Goal: Transaction & Acquisition: Obtain resource

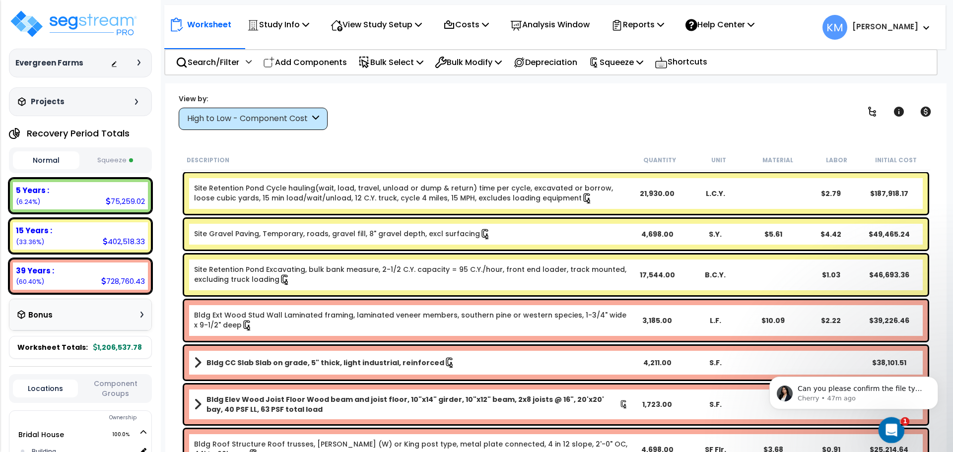
click at [890, 427] on icon "Open Intercom Messenger" at bounding box center [889, 429] width 7 height 8
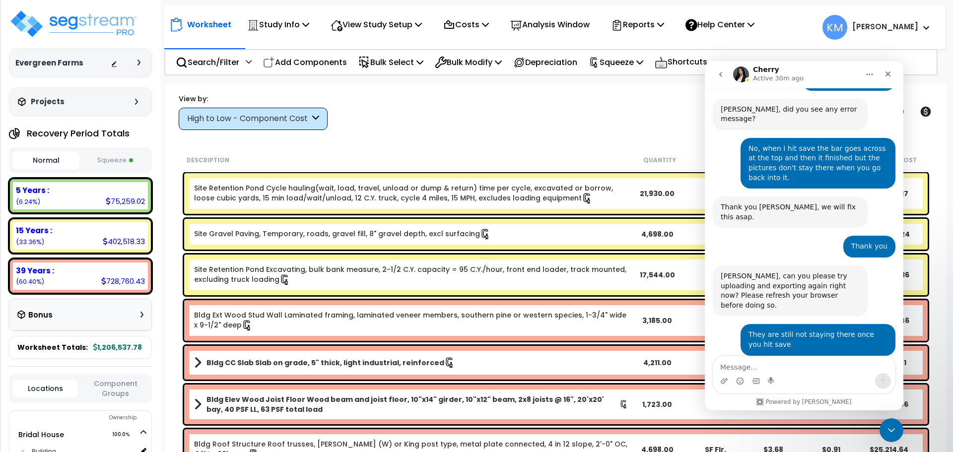
scroll to position [411, 0]
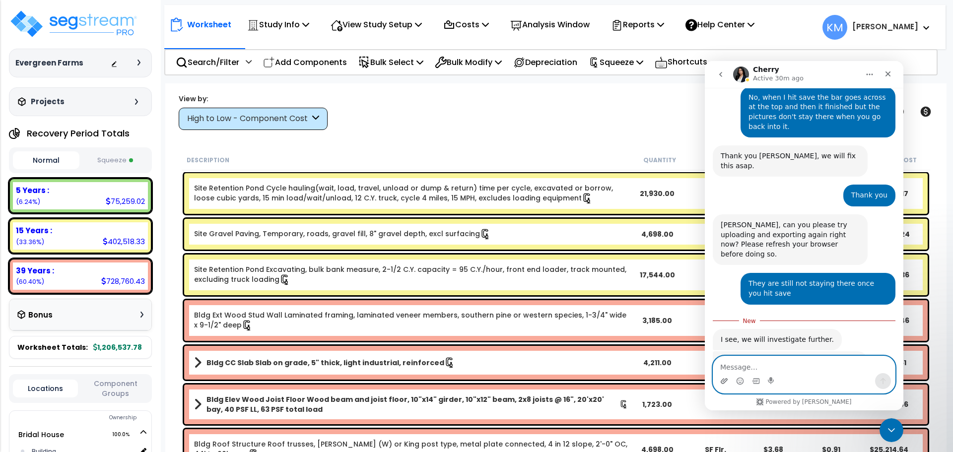
click at [724, 382] on icon "Upload attachment" at bounding box center [724, 380] width 7 height 5
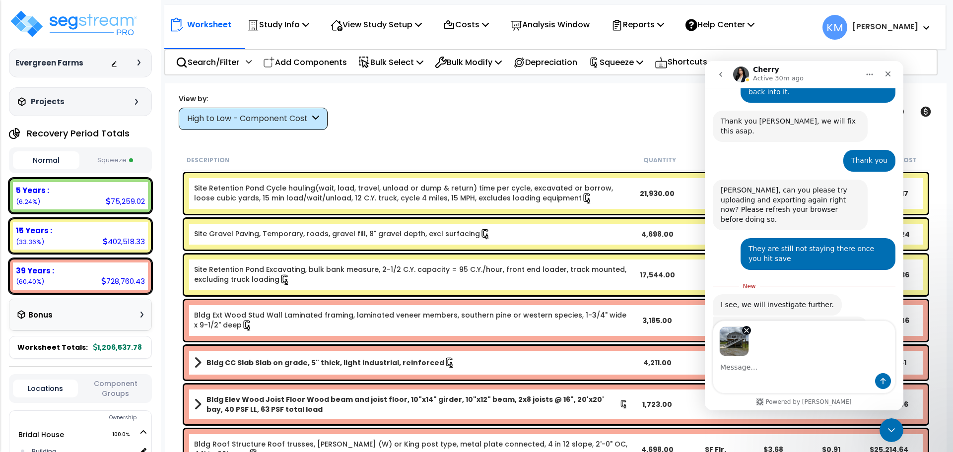
scroll to position [446, 0]
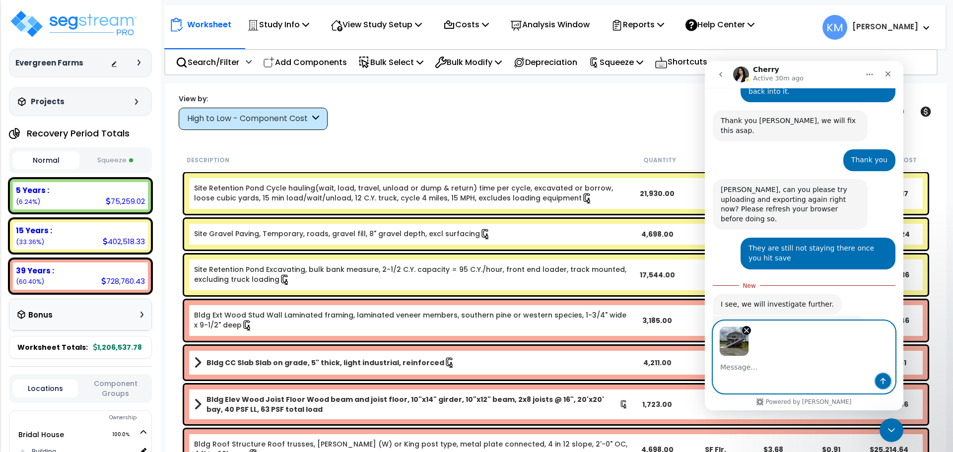
click at [884, 382] on icon "Send a message…" at bounding box center [883, 381] width 8 height 8
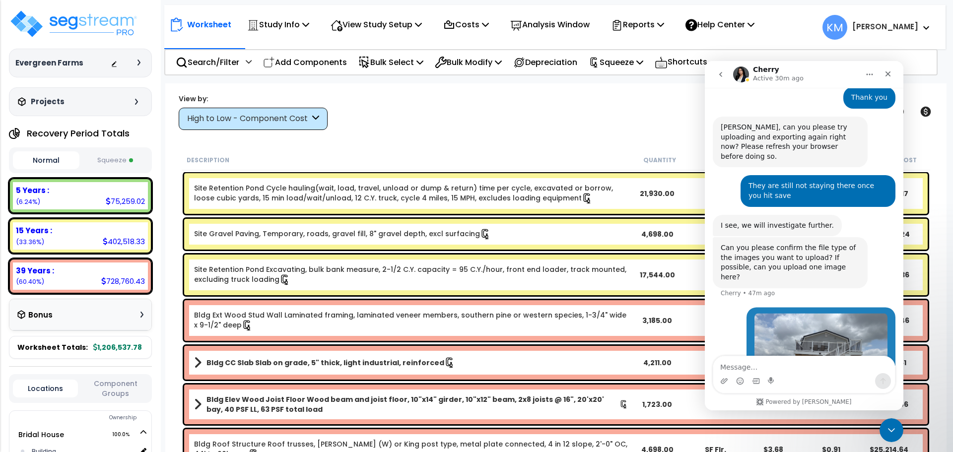
scroll to position [514, 0]
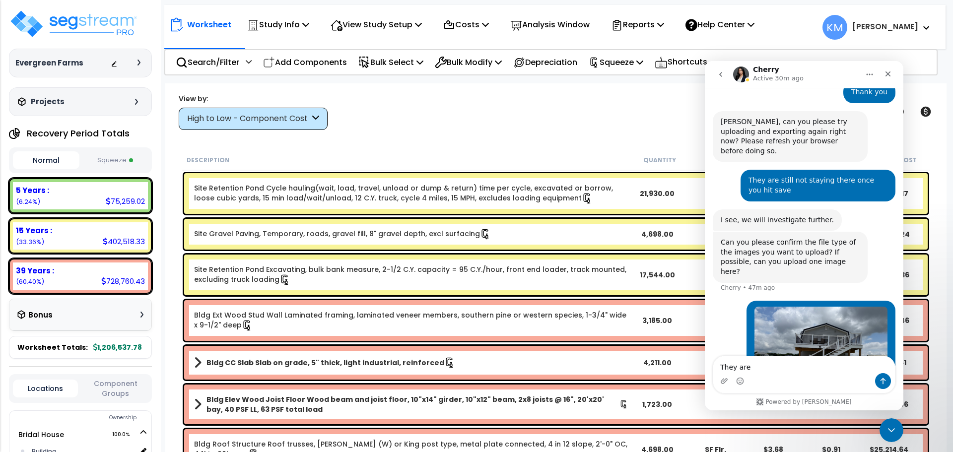
click at [791, 374] on div "Intercom messenger" at bounding box center [804, 381] width 182 height 16
click at [782, 367] on textarea "They are" at bounding box center [804, 364] width 182 height 17
type textarea "They are JPG files"
click at [886, 378] on icon "Send a message…" at bounding box center [883, 381] width 8 height 8
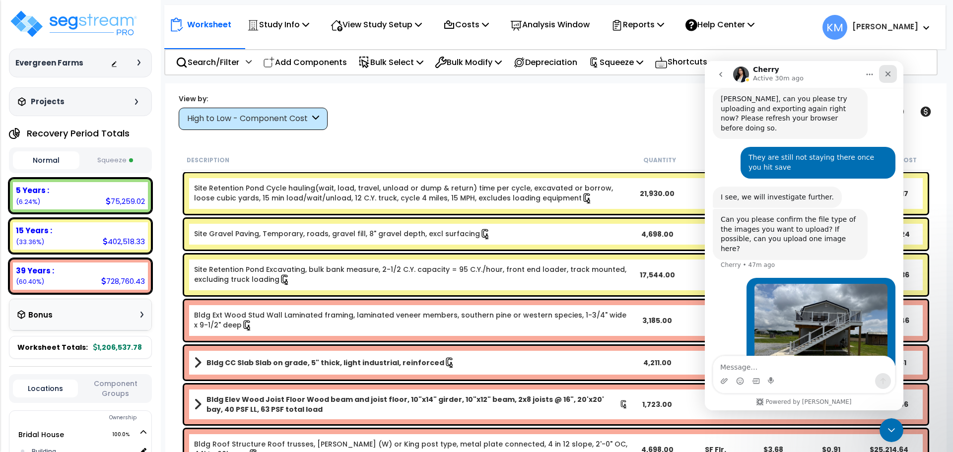
click at [888, 75] on icon "Close" at bounding box center [888, 74] width 8 height 8
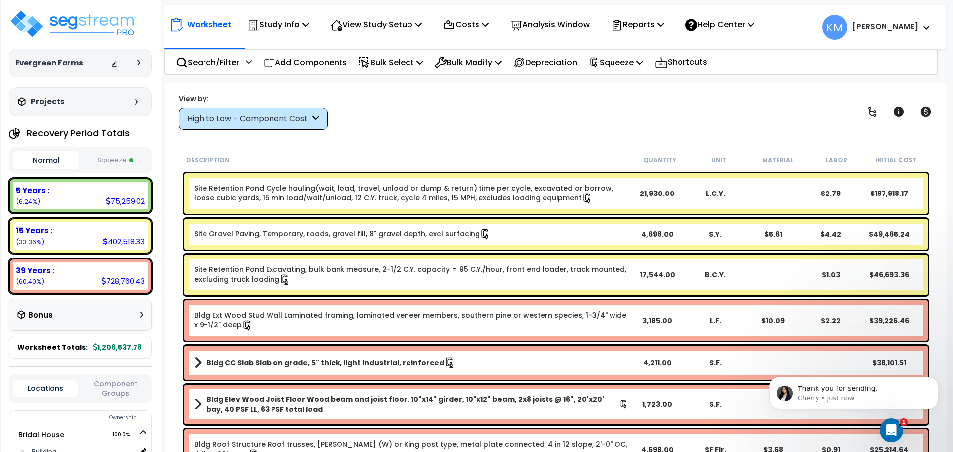
scroll to position [567, 0]
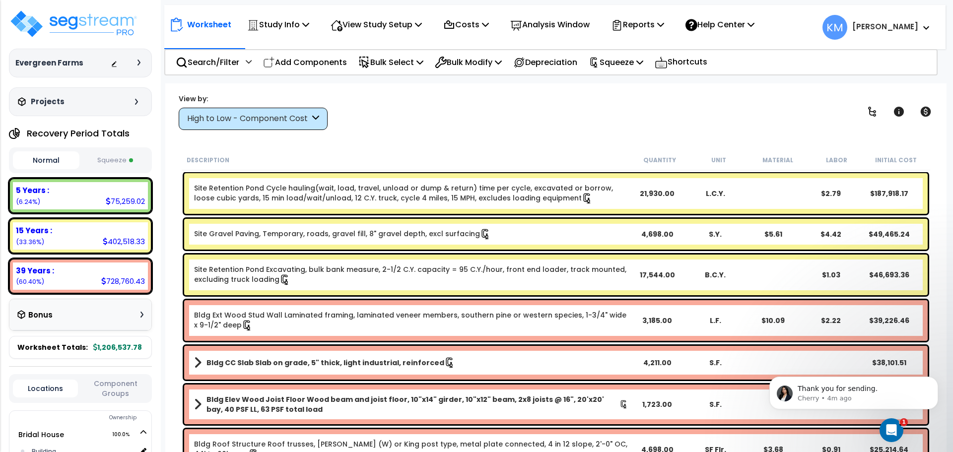
scroll to position [567, 0]
click at [887, 428] on icon "Open Intercom Messenger" at bounding box center [890, 429] width 16 height 16
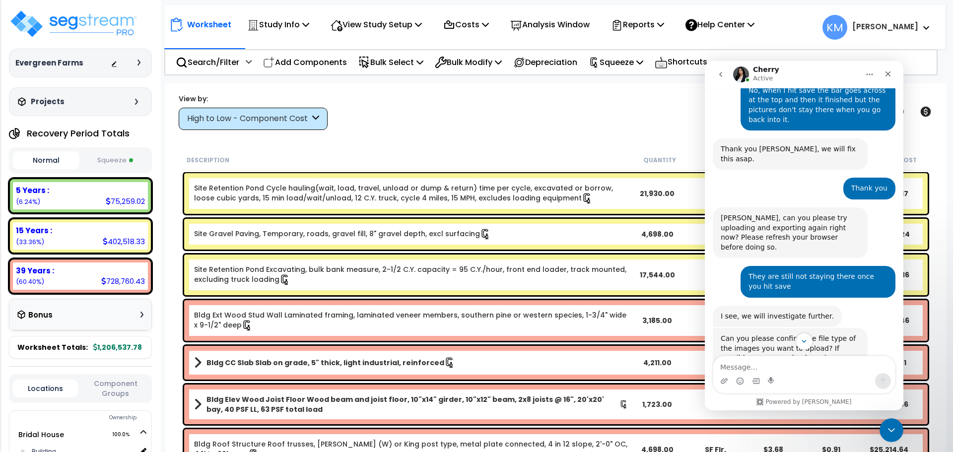
scroll to position [583, 0]
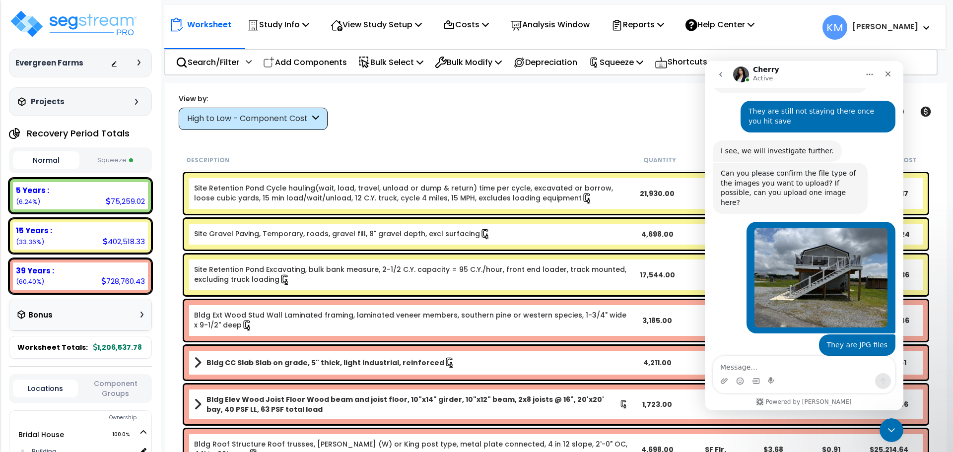
click at [826, 380] on div "Thank you for sending. Cherry • 5m ago" at bounding box center [804, 402] width 183 height 44
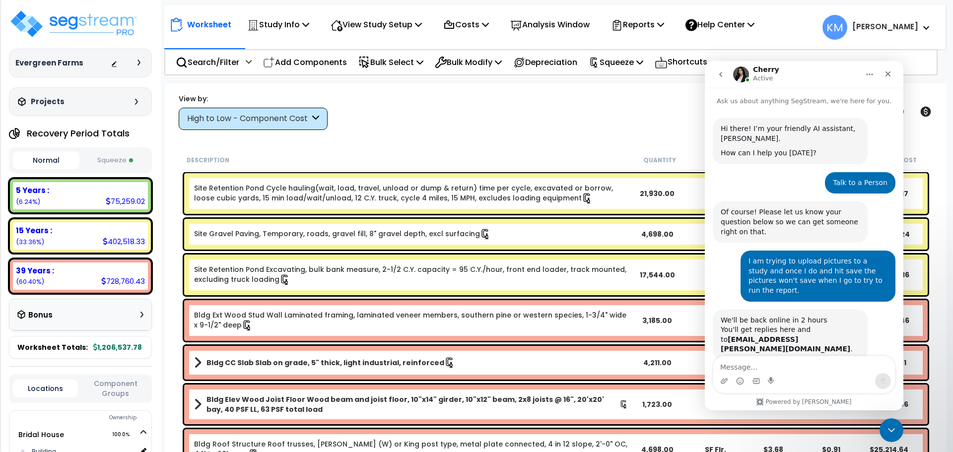
scroll to position [1, 0]
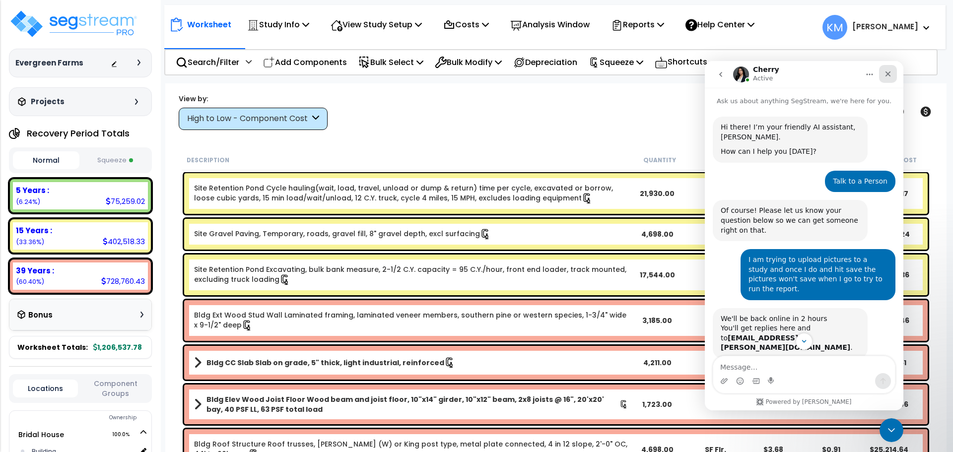
drag, startPoint x: 1596, startPoint y: 132, endPoint x: 892, endPoint y: 78, distance: 705.7
click at [892, 78] on div "Close" at bounding box center [888, 74] width 18 height 18
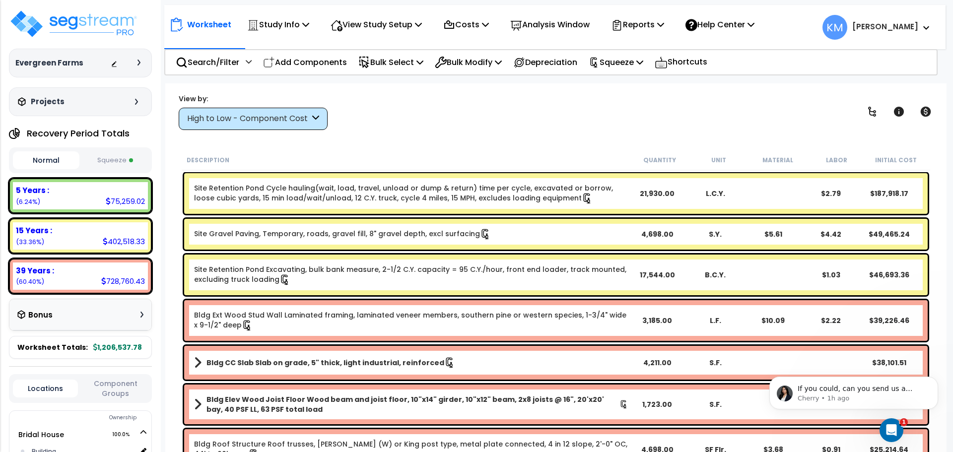
scroll to position [1, 0]
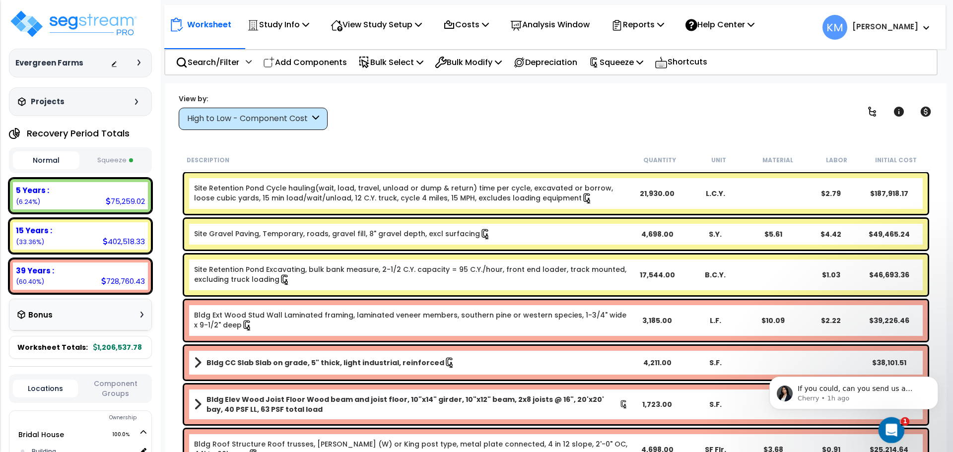
click at [890, 433] on icon "Open Intercom Messenger" at bounding box center [890, 429] width 16 height 16
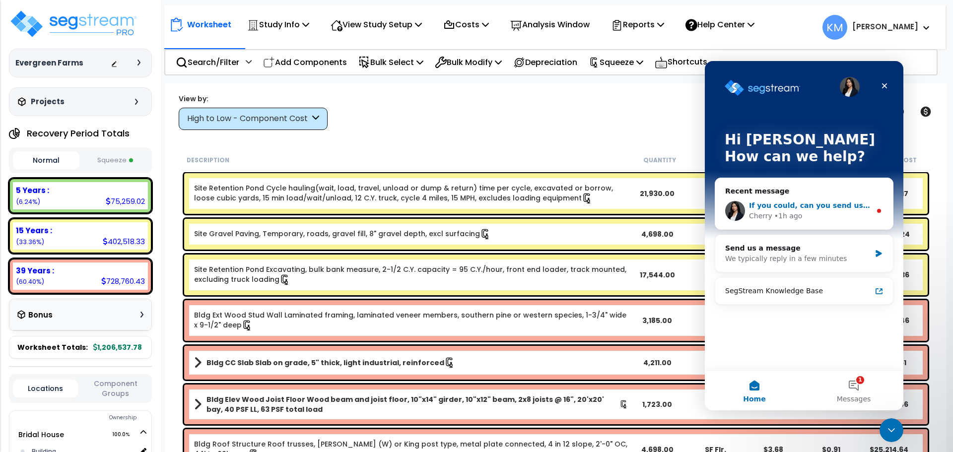
click at [801, 200] on div "If you could, can you send us a screen recording of you uploading this with you…" at bounding box center [810, 205] width 122 height 10
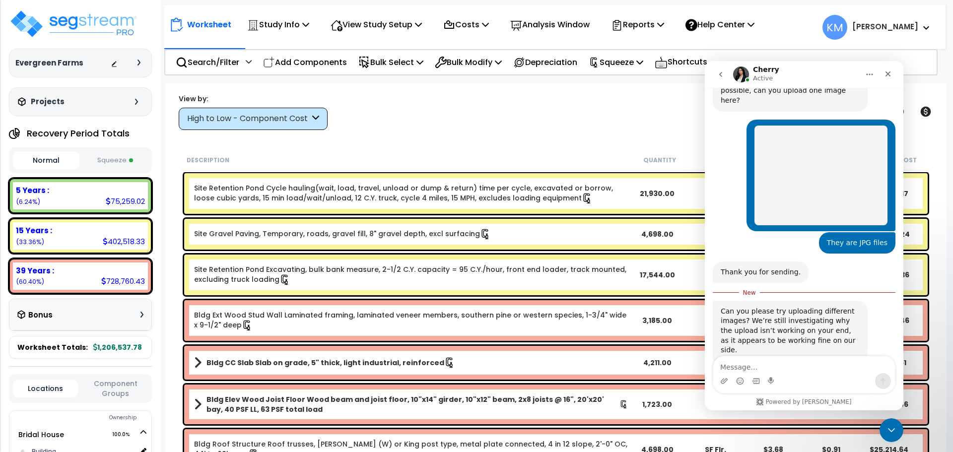
scroll to position [686, 0]
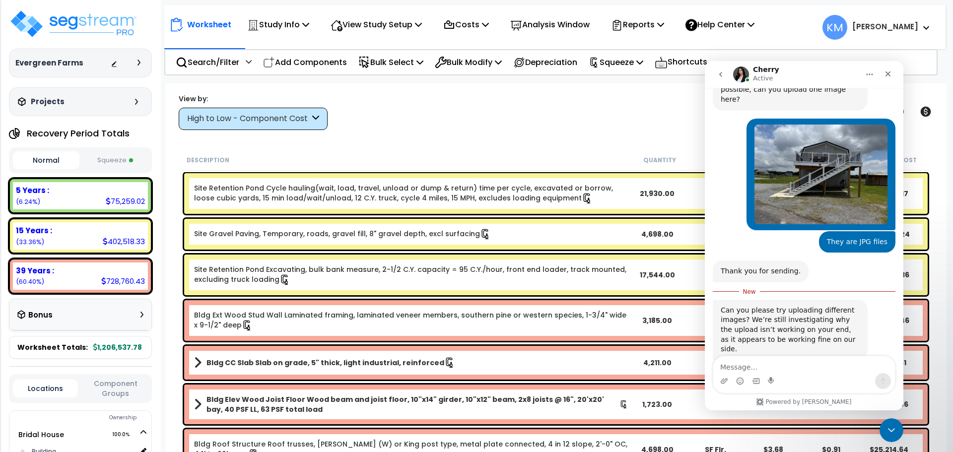
scroll to position [603, 0]
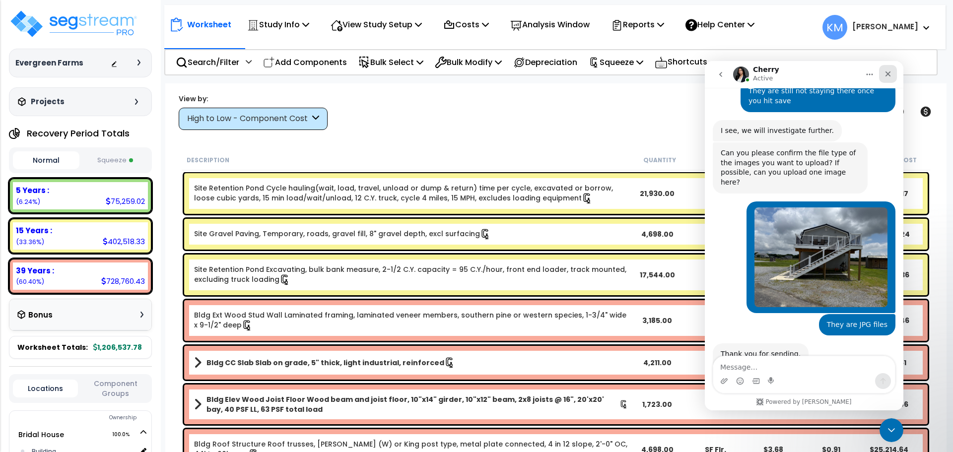
click at [888, 69] on div "Close" at bounding box center [888, 74] width 18 height 18
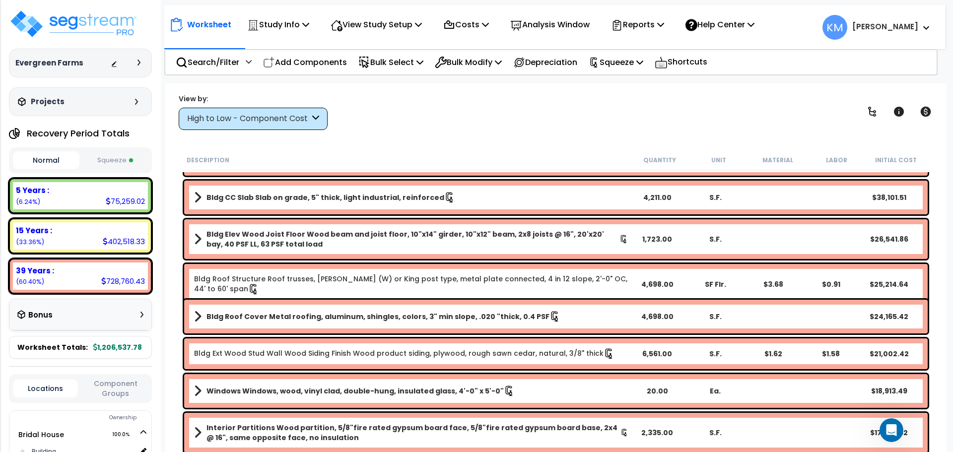
scroll to position [744, 0]
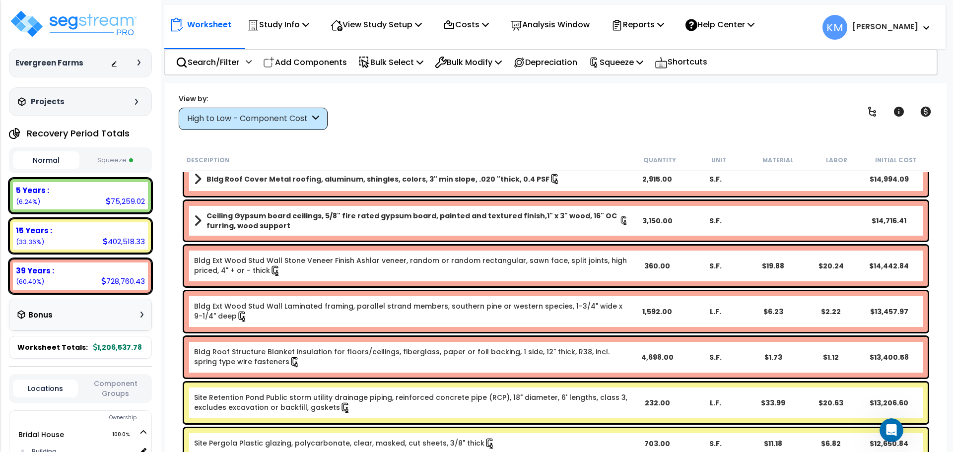
click at [113, 164] on button "Squeeze" at bounding box center [115, 160] width 66 height 17
click at [664, 23] on p "Reports" at bounding box center [637, 24] width 53 height 13
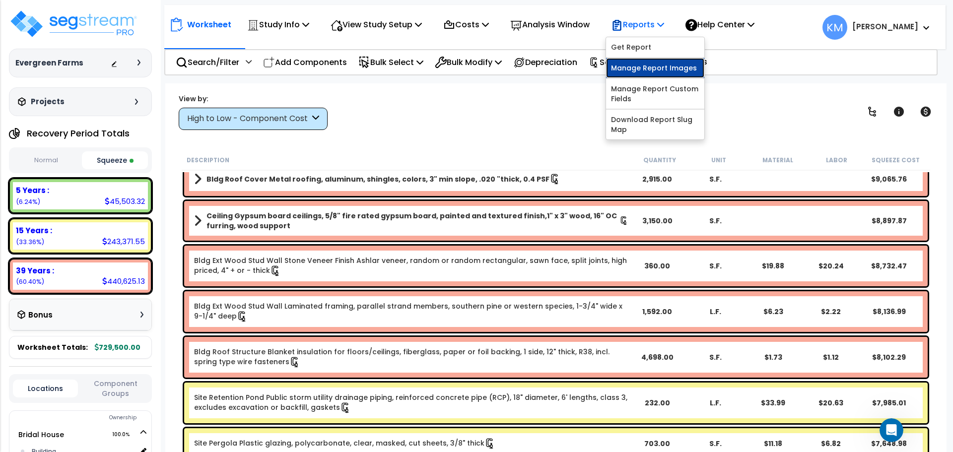
click at [684, 68] on link "Manage Report Images" at bounding box center [655, 68] width 98 height 20
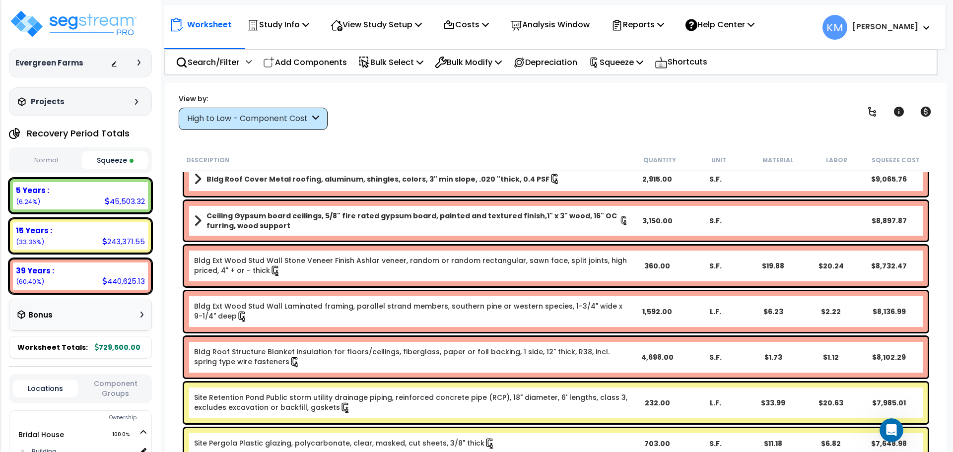
scroll to position [1, 0]
click at [919, 25] on span at bounding box center [923, 27] width 11 height 12
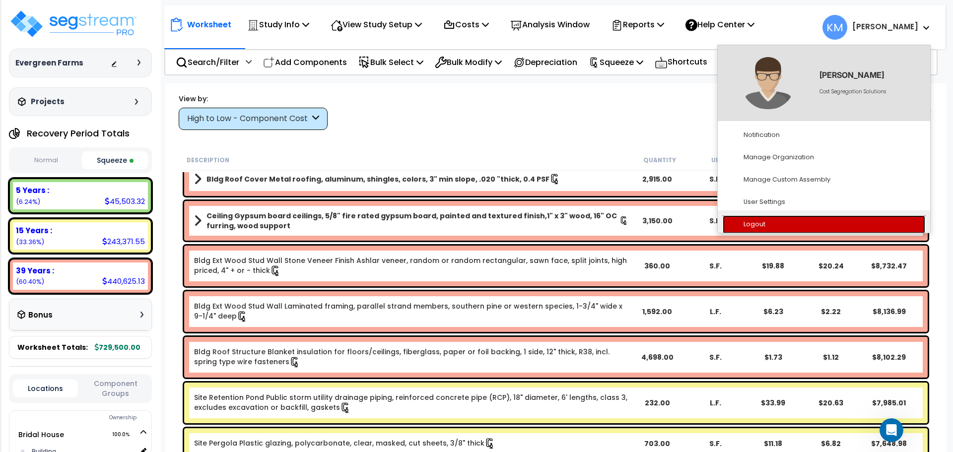
click at [788, 218] on link "Logout" at bounding box center [824, 224] width 202 height 18
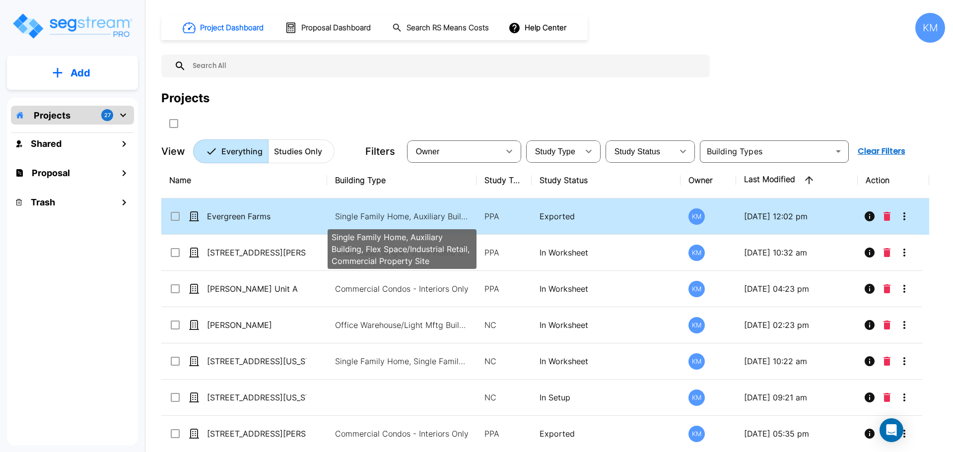
click at [453, 215] on p "Single Family Home, Auxiliary Building, Flex Space/Industrial Retail, Commercia…" at bounding box center [402, 216] width 134 height 12
checkbox input "true"
click at [453, 215] on p "Single Family Home, Auxiliary Building, Flex Space/Industrial Retail, Commercia…" at bounding box center [402, 216] width 134 height 12
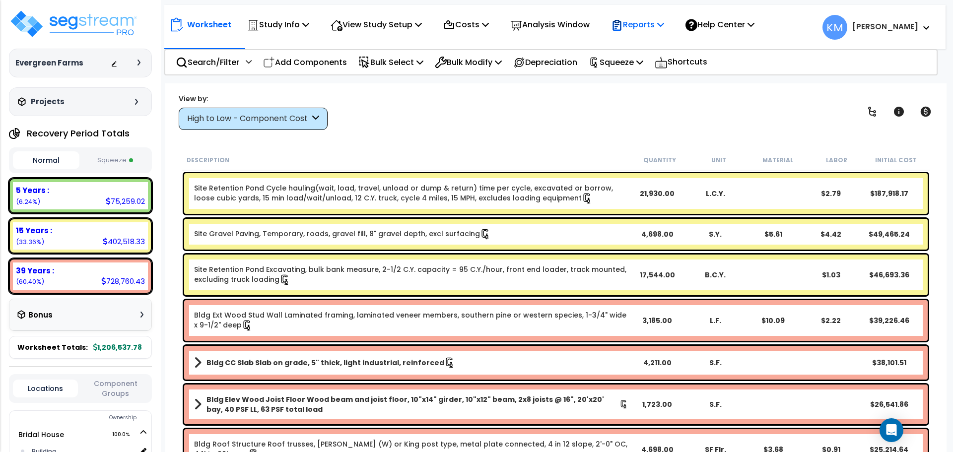
click at [664, 16] on div "Reports" at bounding box center [637, 24] width 53 height 23
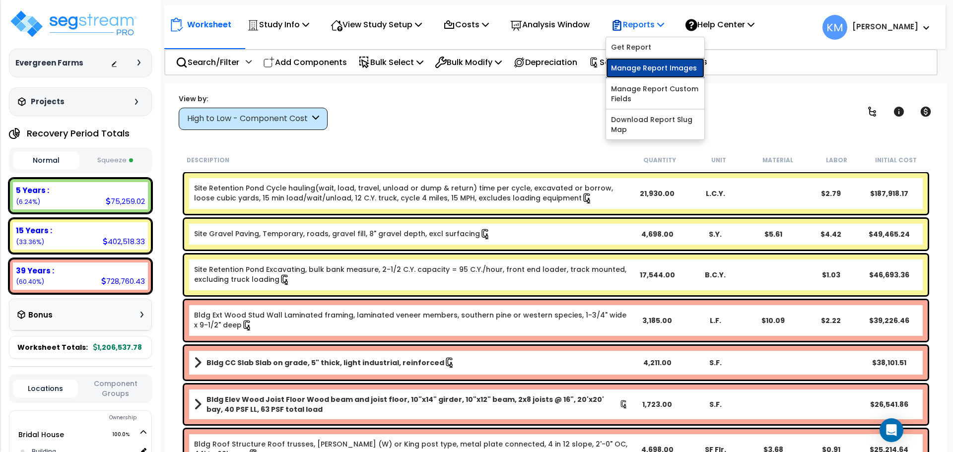
click at [675, 73] on link "Manage Report Images" at bounding box center [655, 68] width 98 height 20
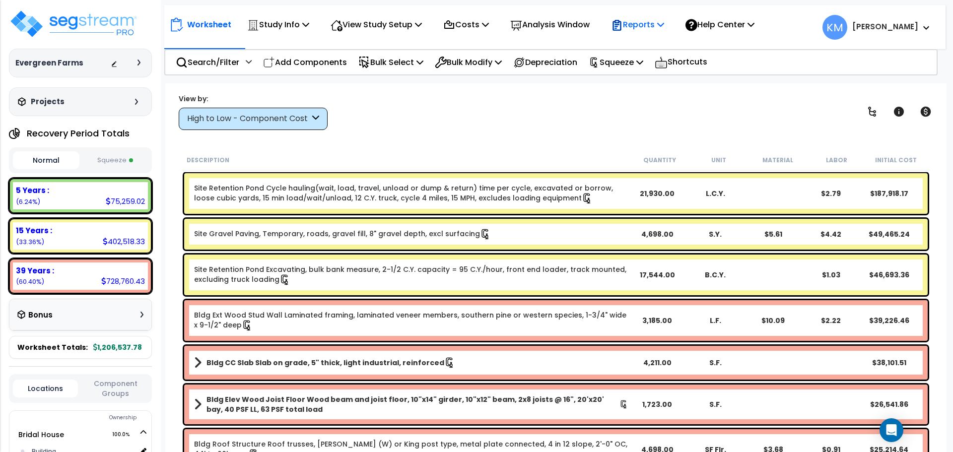
click at [656, 23] on p "Reports" at bounding box center [637, 24] width 53 height 13
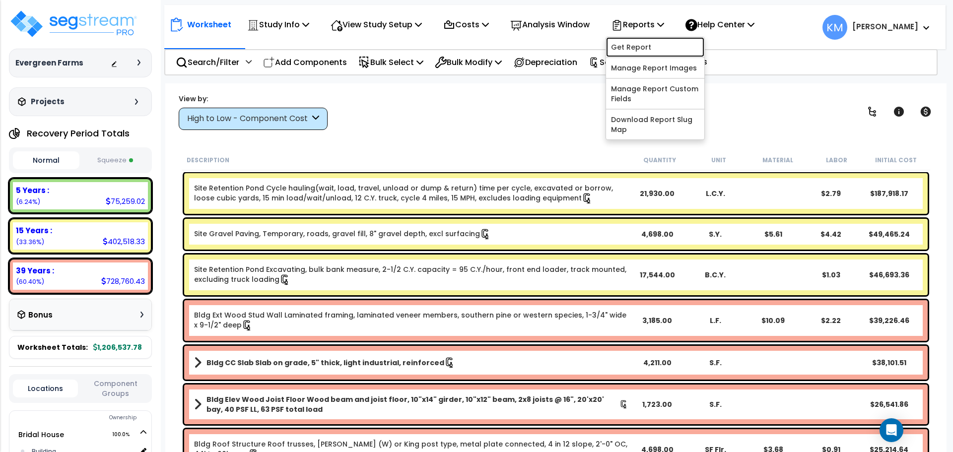
drag, startPoint x: 683, startPoint y: 45, endPoint x: 664, endPoint y: 27, distance: 25.6
click at [683, 45] on link "Get Report" at bounding box center [655, 47] width 98 height 20
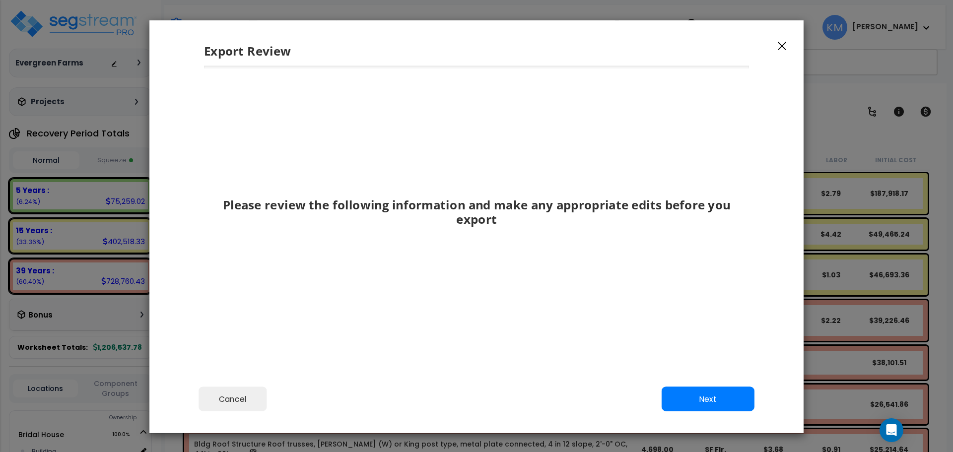
click at [687, 411] on div "Cancel Back Next Export Edit Images" at bounding box center [476, 406] width 654 height 54
click at [689, 410] on button "Next" at bounding box center [707, 399] width 93 height 25
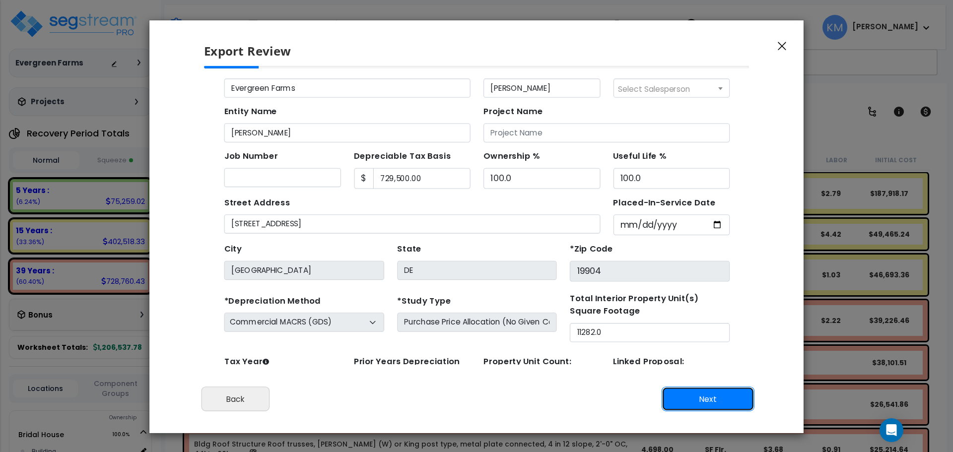
scroll to position [46, 0]
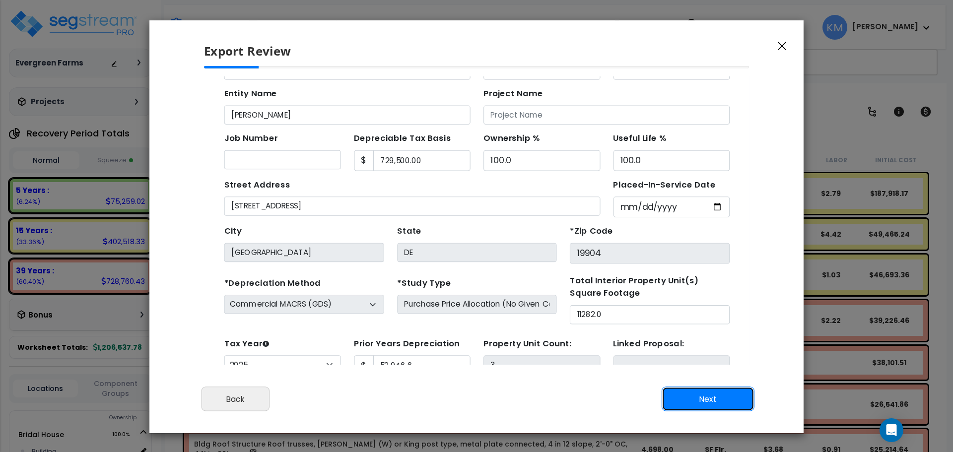
click at [727, 400] on button "Next" at bounding box center [707, 399] width 93 height 25
type input "52946.6"
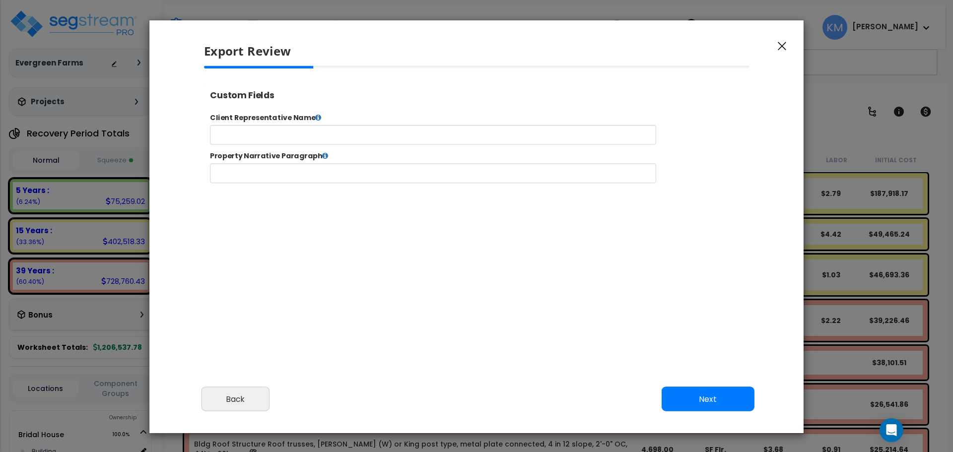
select select "2025"
click at [714, 401] on button "Next" at bounding box center [707, 399] width 93 height 25
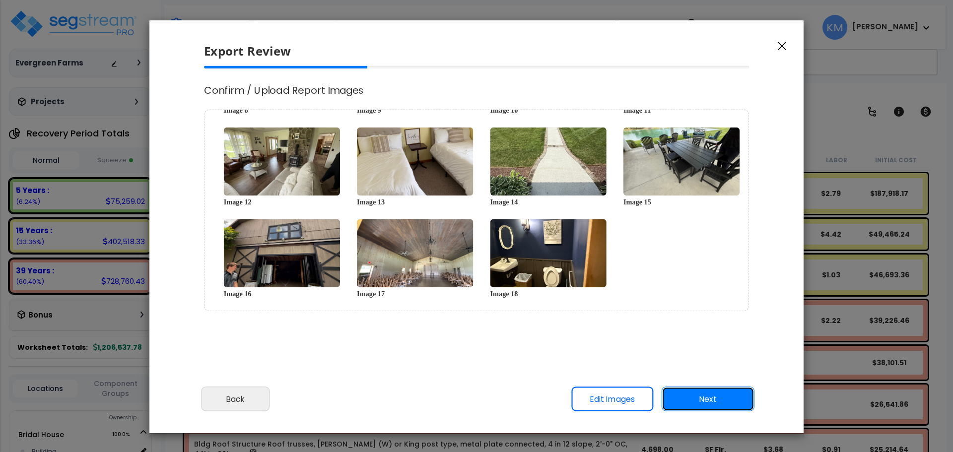
scroll to position [0, 0]
click at [367, 66] on div at bounding box center [285, 67] width 163 height 3
click at [698, 379] on div "Cancel Back Next Export Edit Images" at bounding box center [476, 406] width 654 height 54
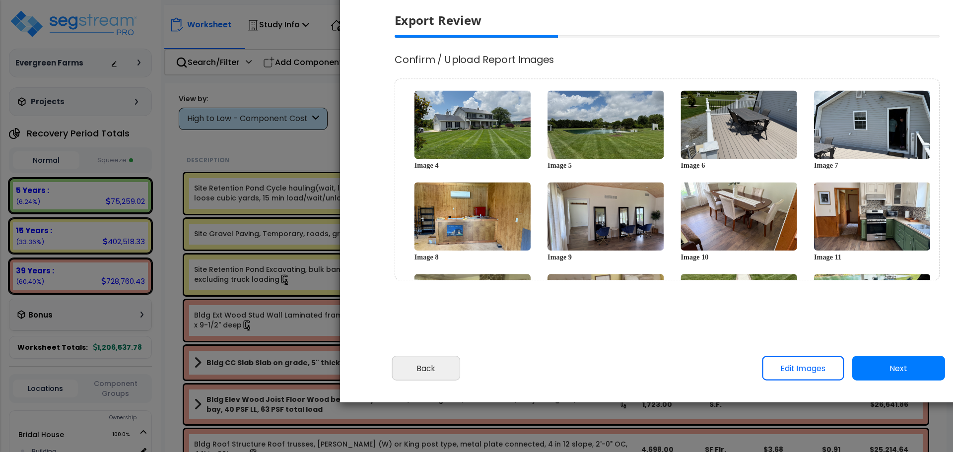
scroll to position [62, 0]
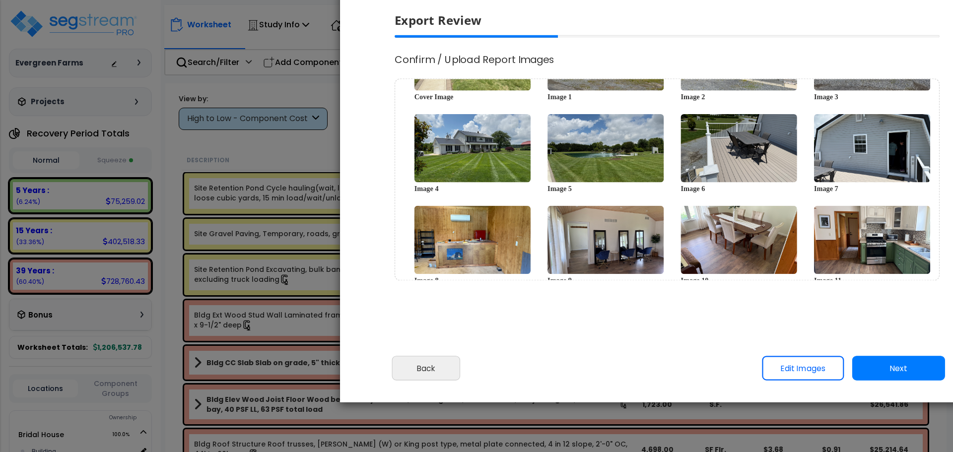
click at [889, 365] on button "Next" at bounding box center [898, 368] width 93 height 25
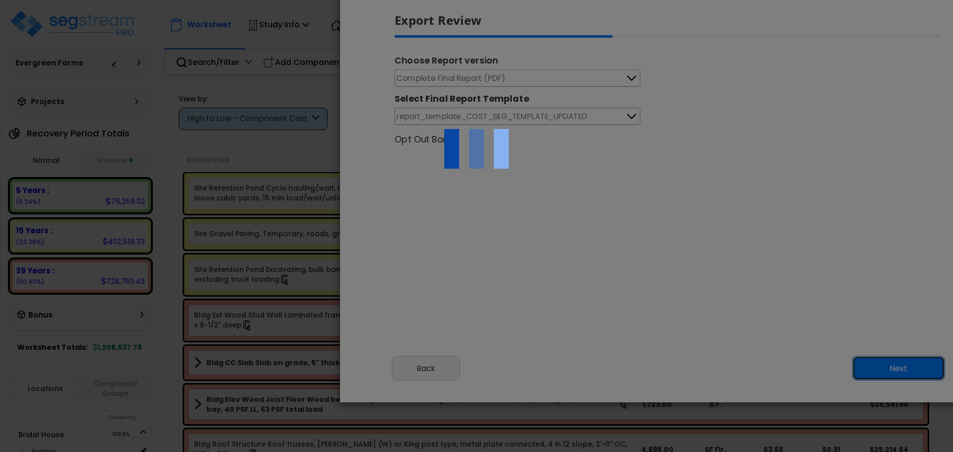
scroll to position [0, 0]
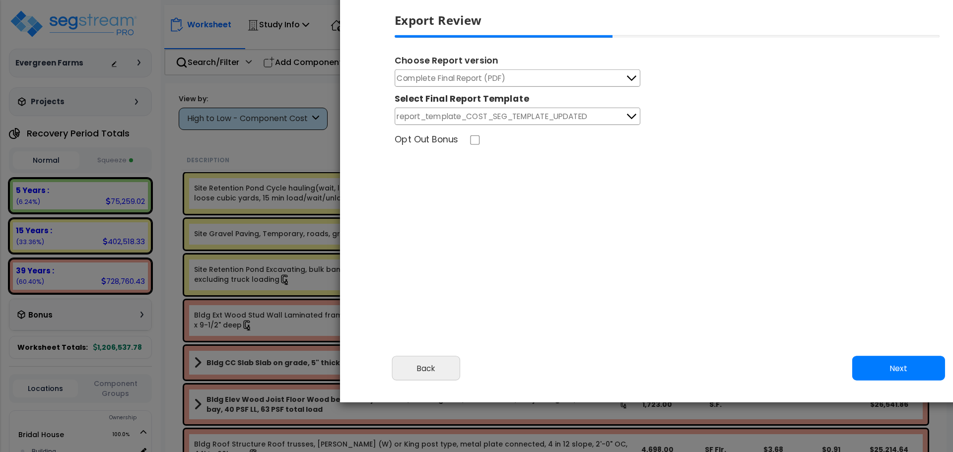
click at [584, 120] on span "report_template_COST_SEG_TEMPLATE_UPDATED" at bounding box center [492, 116] width 191 height 12
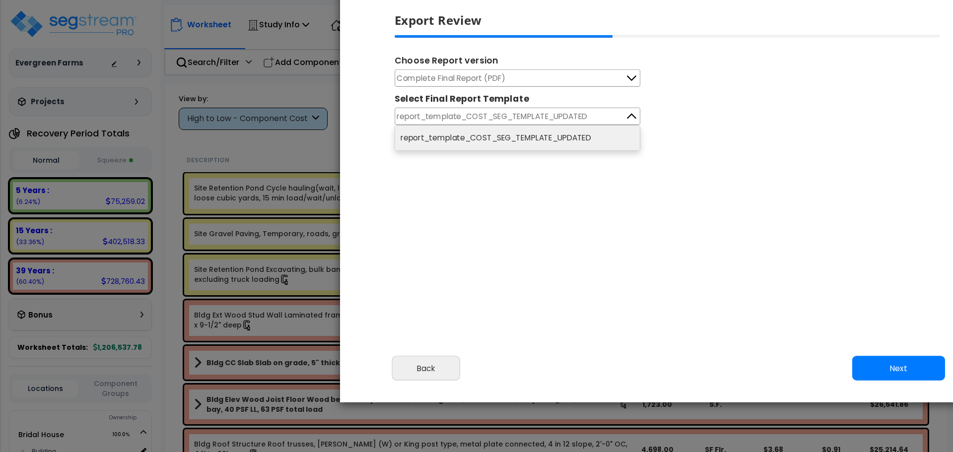
click at [606, 117] on button "report_template_COST_SEG_TEMPLATE_UPDATED" at bounding box center [518, 116] width 246 height 17
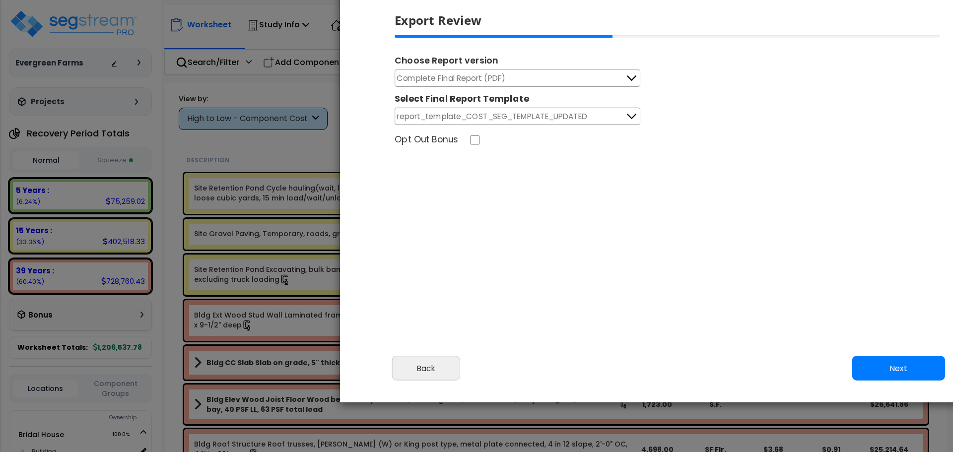
click at [615, 71] on button "Complete Final Report (PDF)" at bounding box center [518, 77] width 246 height 17
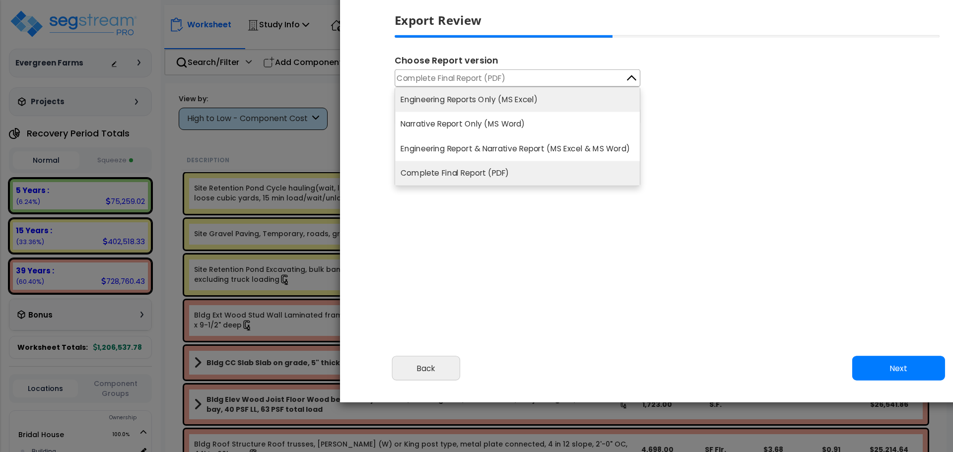
click at [529, 93] on li "Engineering Reports Only (MS Excel)" at bounding box center [517, 99] width 245 height 25
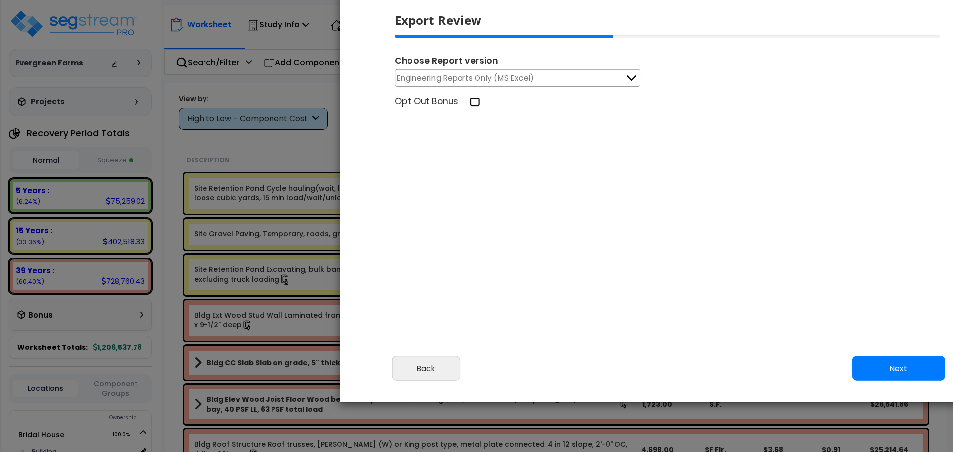
click at [474, 100] on input "Opt Out Bonus" at bounding box center [474, 101] width 11 height 9
click at [476, 100] on input "Opt Out Bonus" at bounding box center [474, 101] width 11 height 9
checkbox input "false"
click at [604, 81] on button "Engineering Reports Only (MS Excel)" at bounding box center [518, 77] width 246 height 17
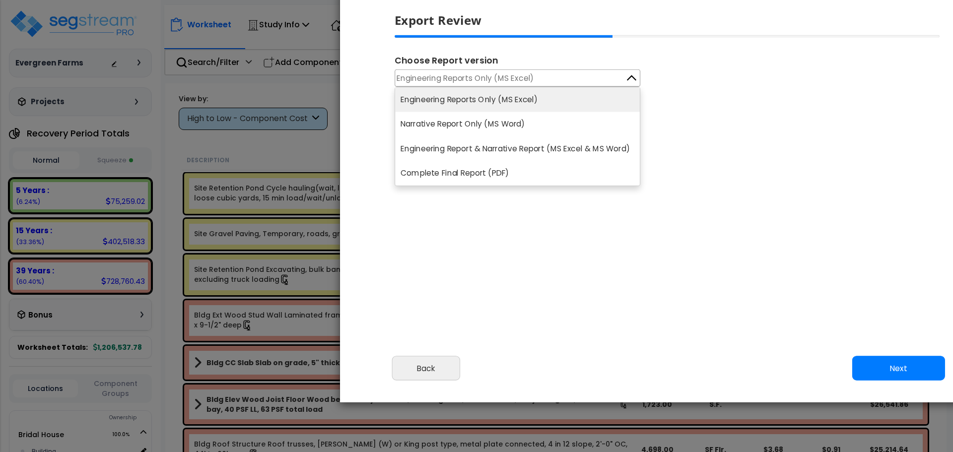
click at [529, 98] on li "Engineering Reports Only (MS Excel)" at bounding box center [517, 99] width 245 height 25
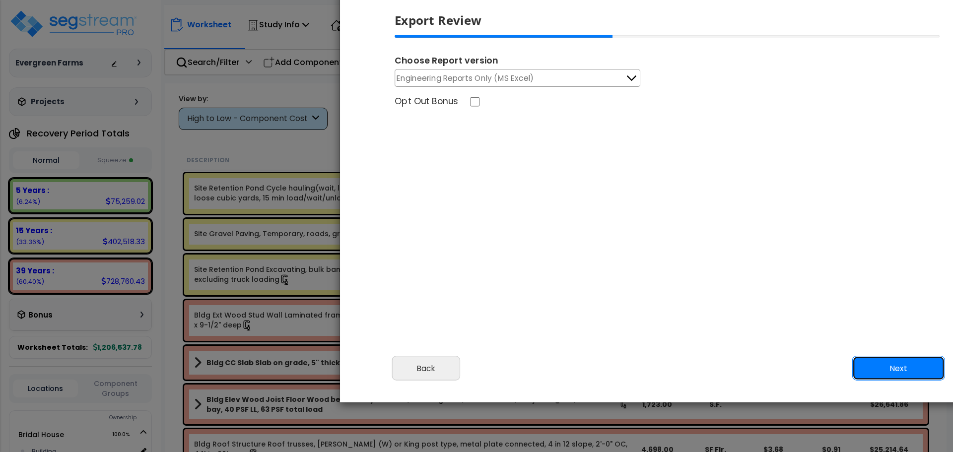
click at [900, 361] on button "Next" at bounding box center [898, 368] width 93 height 25
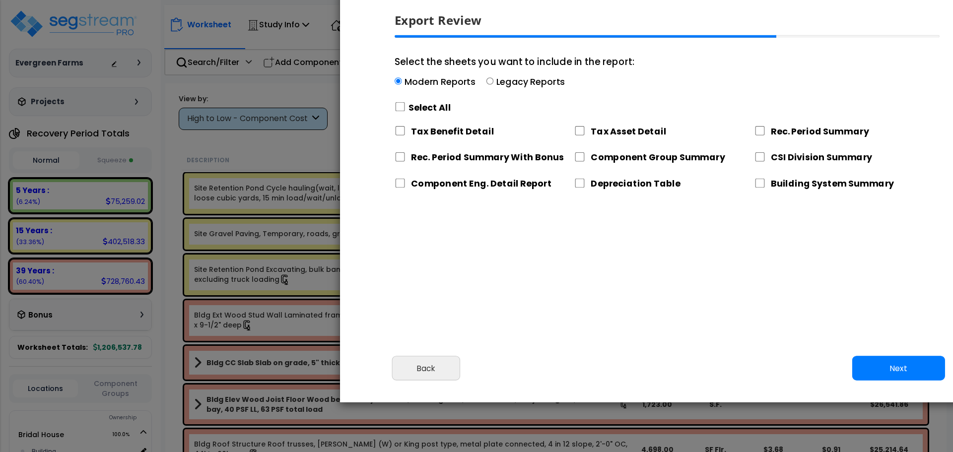
click at [501, 82] on label "Legacy Reports" at bounding box center [530, 81] width 69 height 12
click at [493, 82] on input "Select the sheets you want to include in the report: Modern Reports Legacy Repo…" at bounding box center [489, 81] width 7 height 7
radio input "true"
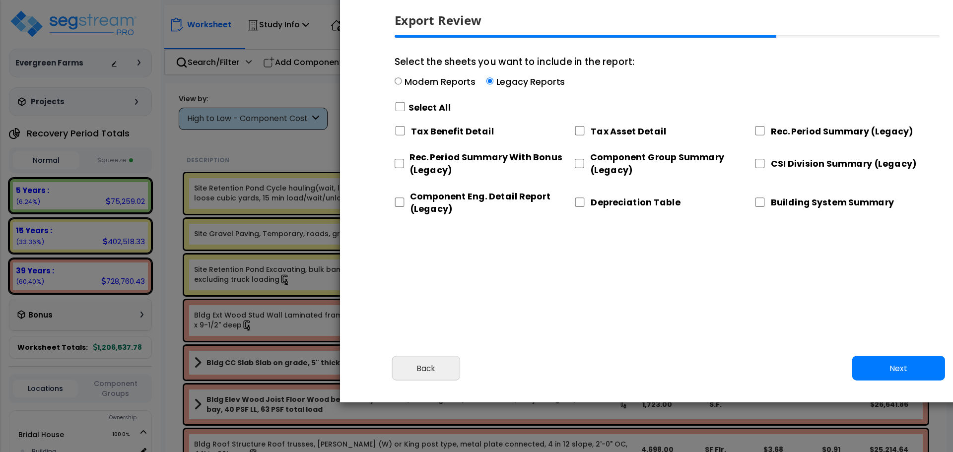
click at [450, 77] on label "Modern Reports" at bounding box center [439, 81] width 71 height 12
click at [401, 78] on input "Select the sheets you want to include in the report: Modern Reports Legacy Repo…" at bounding box center [398, 81] width 7 height 7
radio input "true"
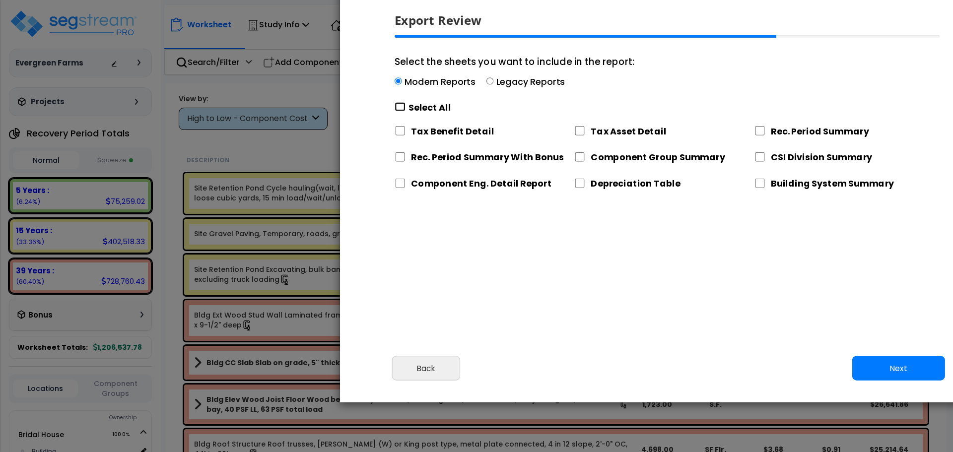
click at [399, 108] on input "Select the sheets you want to include in the report: Modern Reports Legacy Repo…" at bounding box center [400, 106] width 11 height 9
checkbox input "true"
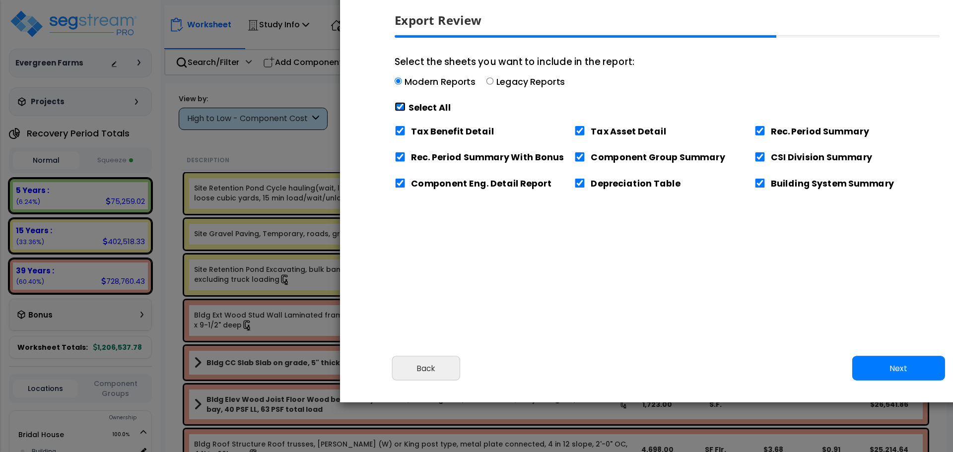
checkbox input "true"
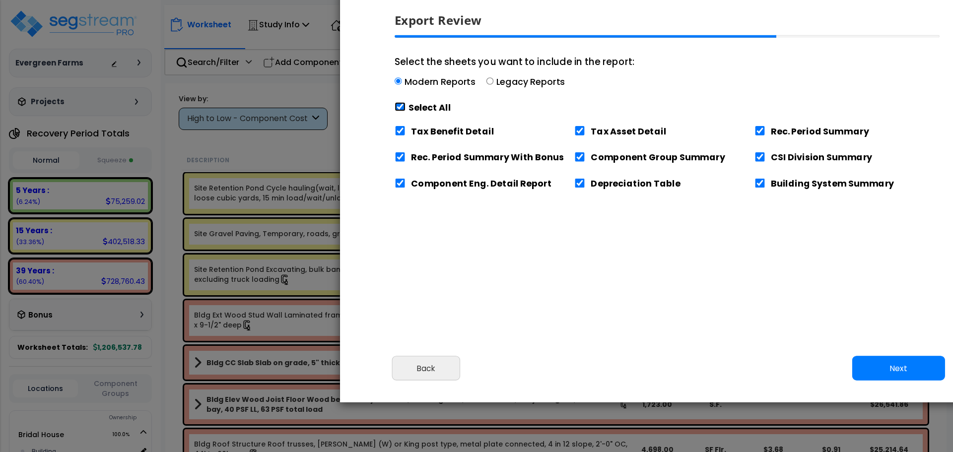
checkbox input "true"
click at [888, 371] on button "Next" at bounding box center [898, 368] width 93 height 25
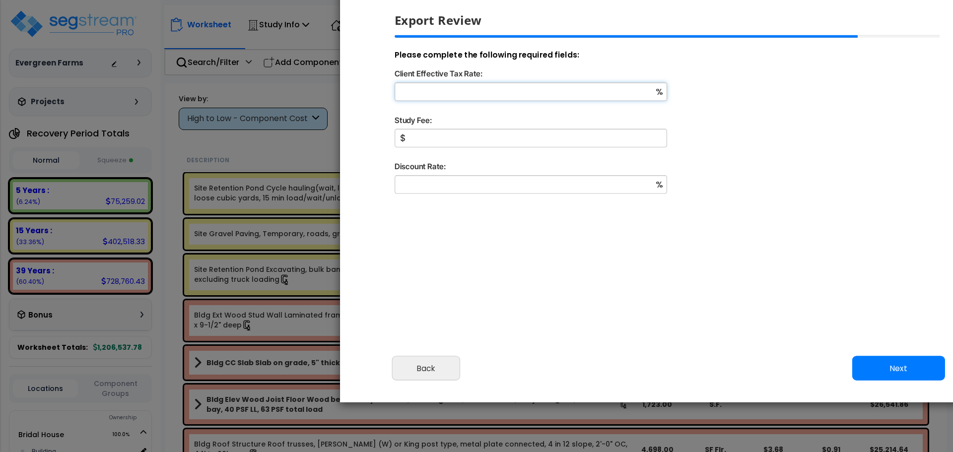
click at [565, 98] on input "Client Effective Tax Rate:" at bounding box center [531, 91] width 272 height 18
click at [575, 96] on input "Client Effective Tax Rate:" at bounding box center [531, 91] width 272 height 18
click at [515, 142] on input "Study Fee:" at bounding box center [531, 138] width 272 height 18
click at [462, 139] on input "Study Fee:" at bounding box center [531, 138] width 272 height 18
type input "5,000"
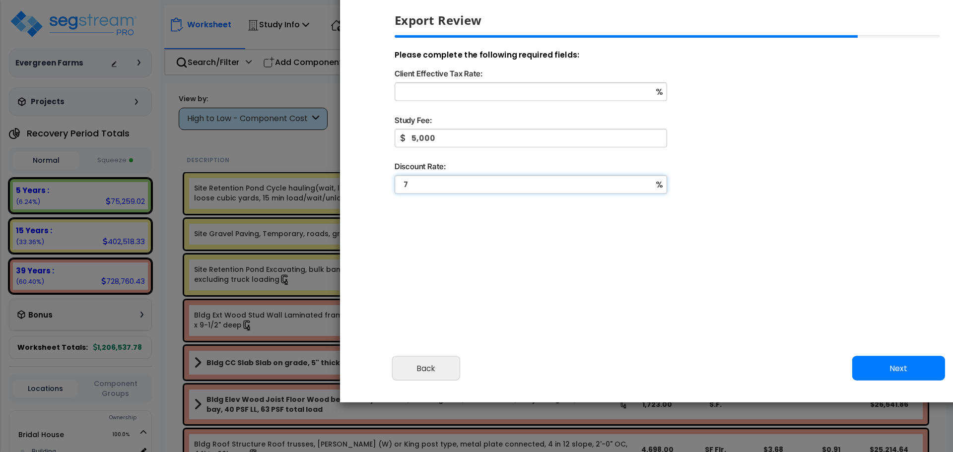
type input "7"
click at [520, 92] on input "Client Effective Tax Rate:" at bounding box center [531, 91] width 272 height 18
type input "24"
click at [878, 365] on button "Next" at bounding box center [898, 368] width 93 height 25
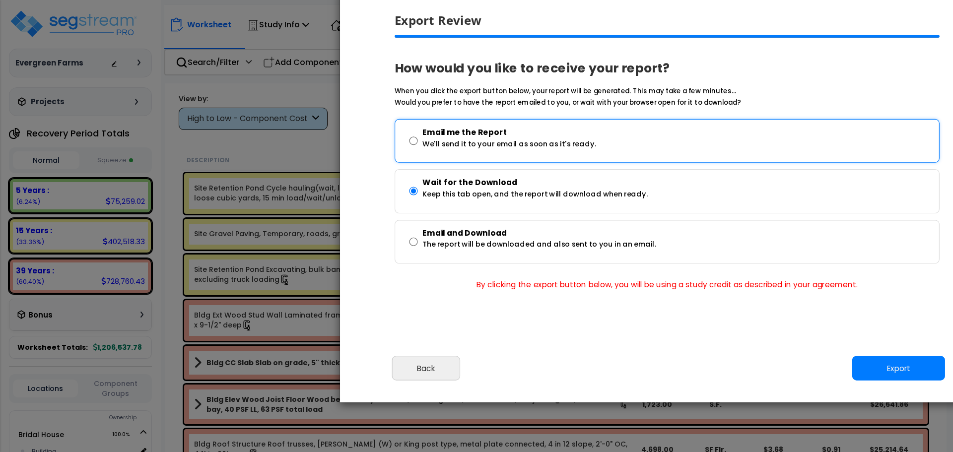
click at [572, 131] on p "Email me the Report" at bounding box center [509, 132] width 174 height 13
click at [417, 131] on input "Email me the Report We'll send it to your email as soon as it's ready." at bounding box center [413, 141] width 8 height 36
radio input "true"
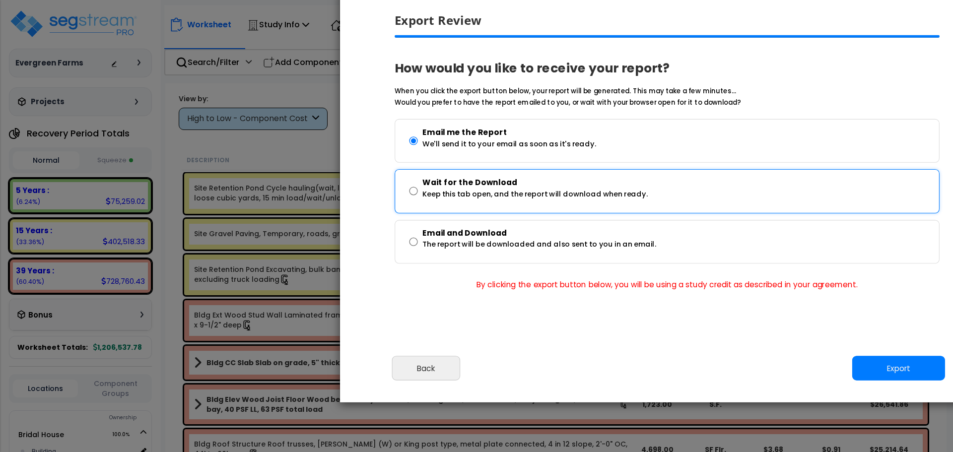
click at [561, 189] on p "Keep this tab open, and the report will download when ready." at bounding box center [534, 195] width 225 height 12
click at [417, 188] on input "Wait for the Download Keep this tab open, and the report will download when rea…" at bounding box center [413, 192] width 8 height 36
radio input "true"
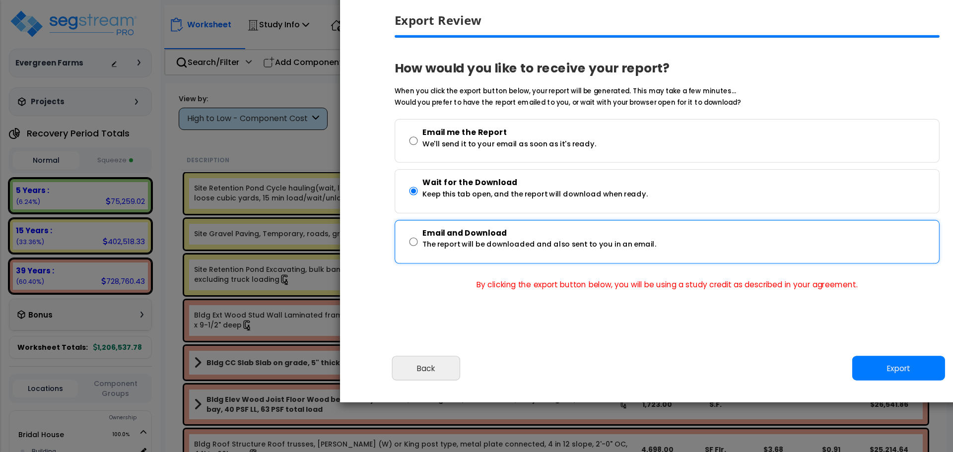
click at [564, 239] on p "The report will be downloaded and also sent to you in an email." at bounding box center [539, 245] width 234 height 12
click at [417, 239] on input "Email and Download The report will be downloaded and also sent to you in an ema…" at bounding box center [413, 242] width 8 height 36
radio input "true"
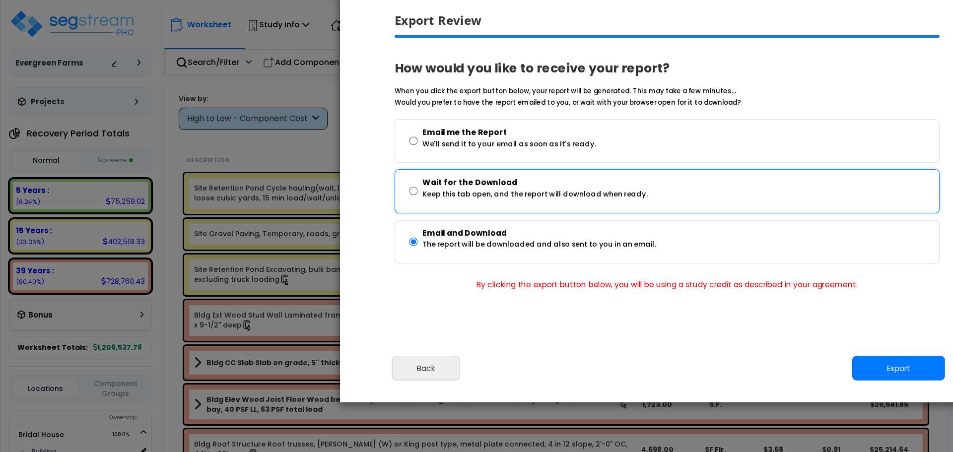
click at [553, 184] on p "Wait for the Download" at bounding box center [534, 183] width 225 height 13
click at [417, 184] on input "Wait for the Download Keep this tab open, and the report will download when rea…" at bounding box center [413, 192] width 8 height 36
radio input "true"
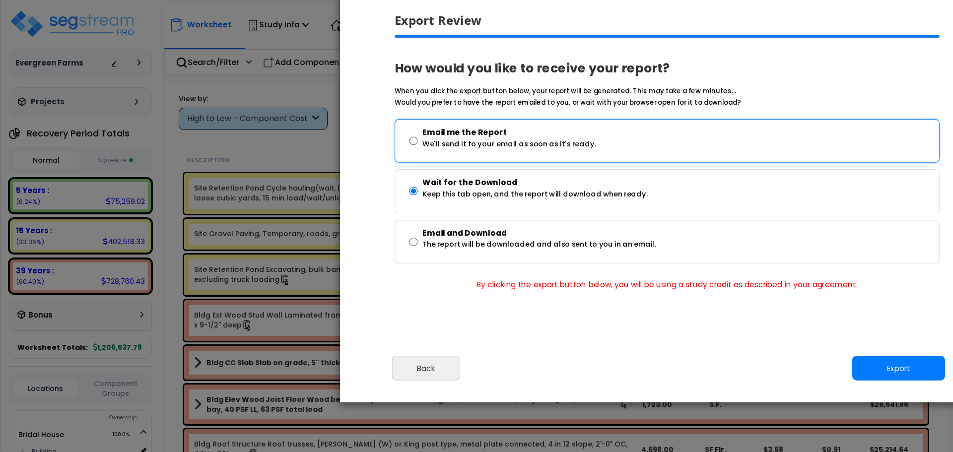
click at [553, 144] on p "We'll send it to your email as soon as it's ready." at bounding box center [509, 144] width 174 height 12
click at [417, 144] on input "Email me the Report We'll send it to your email as soon as it's ready." at bounding box center [413, 141] width 8 height 36
radio input "true"
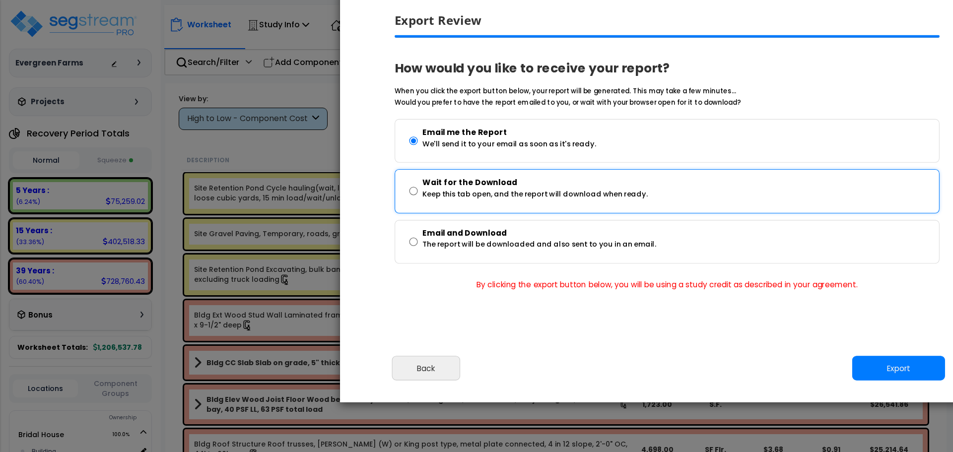
click at [563, 194] on p "Keep this tab open, and the report will download when ready." at bounding box center [534, 195] width 225 height 12
click at [417, 194] on input "Wait for the Download Keep this tab open, and the report will download when rea…" at bounding box center [413, 192] width 8 height 36
radio input "true"
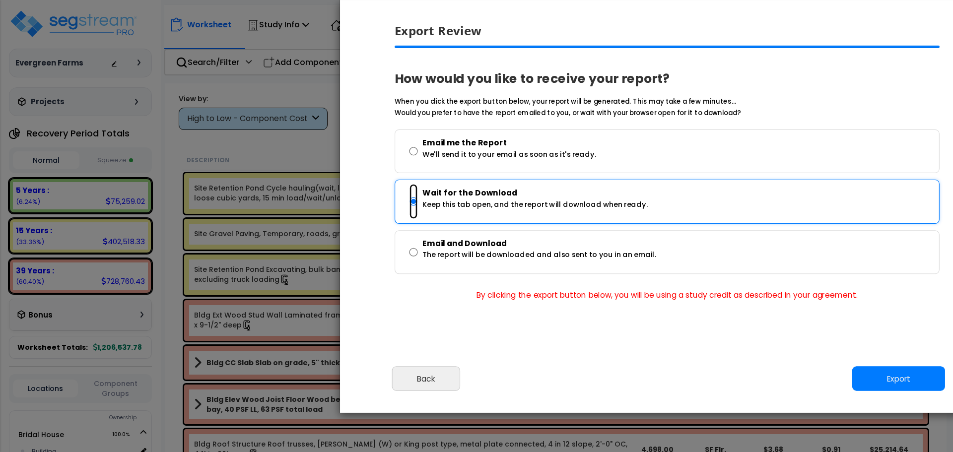
scroll to position [29, 0]
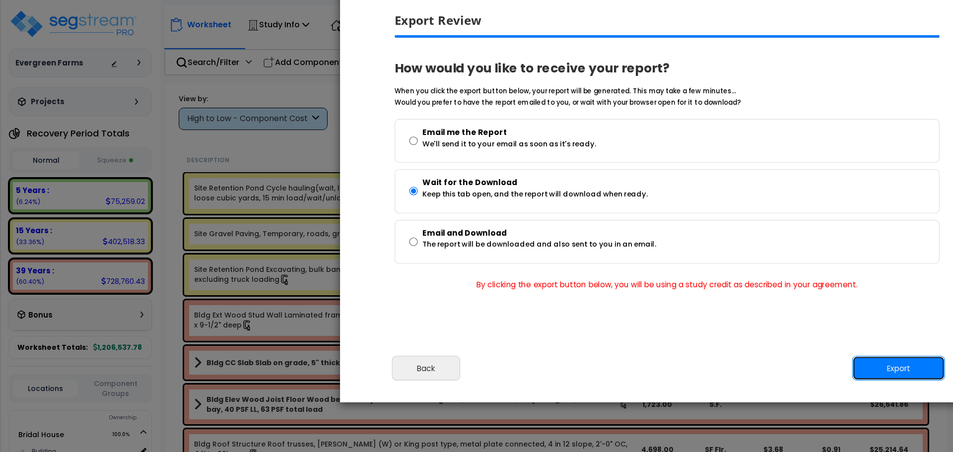
click at [912, 367] on button "Export" at bounding box center [898, 368] width 93 height 25
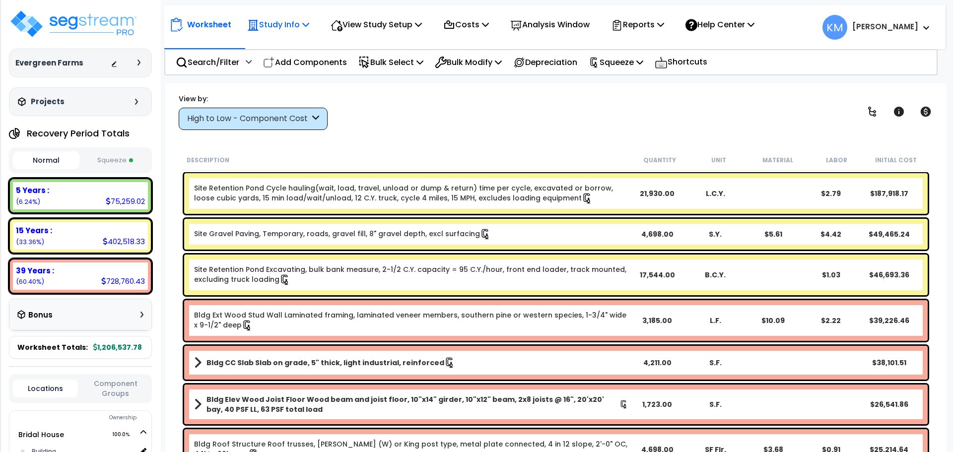
click at [299, 21] on p "Study Info" at bounding box center [278, 24] width 62 height 13
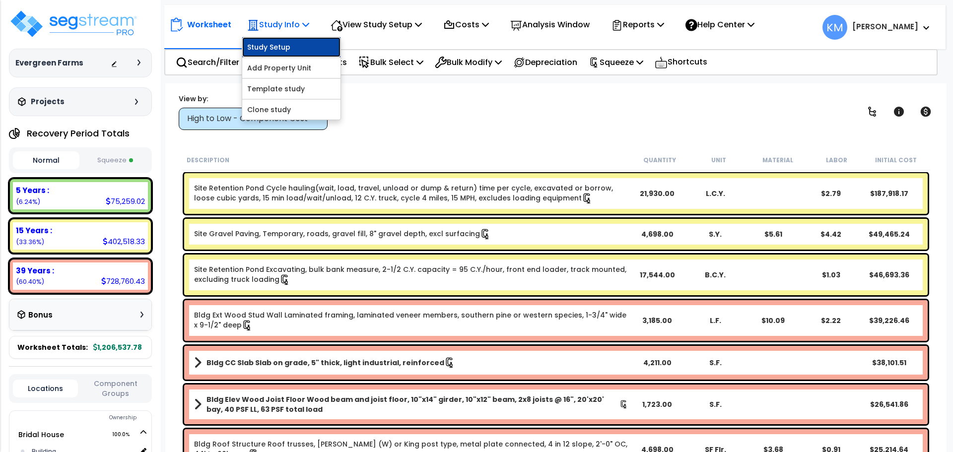
click at [301, 46] on link "Study Setup" at bounding box center [291, 47] width 98 height 20
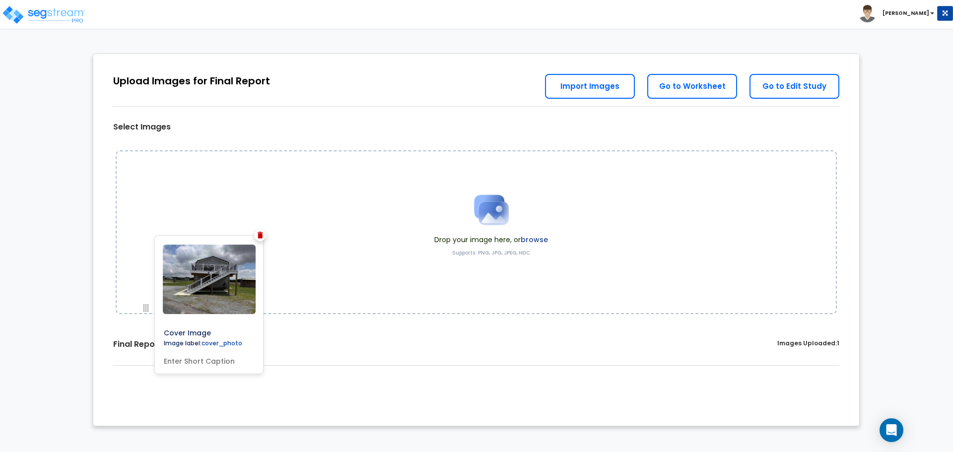
drag, startPoint x: 120, startPoint y: 324, endPoint x: 141, endPoint y: 380, distance: 59.4
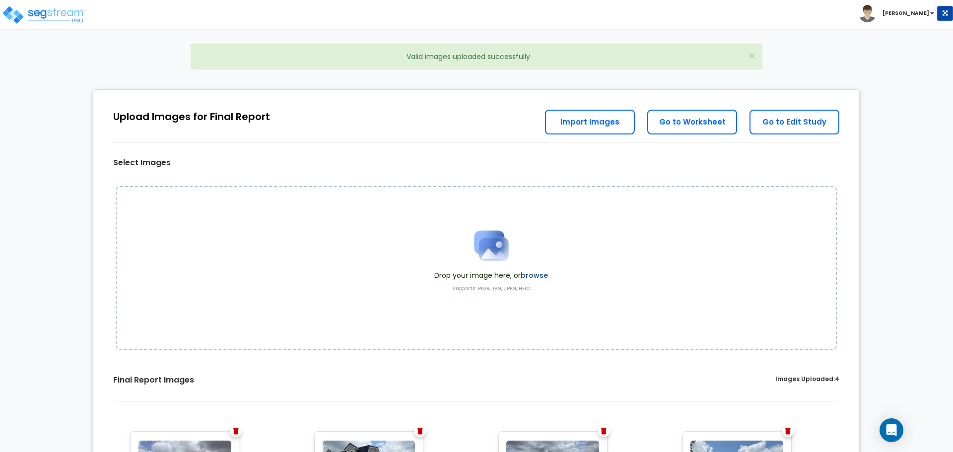
scroll to position [180, 0]
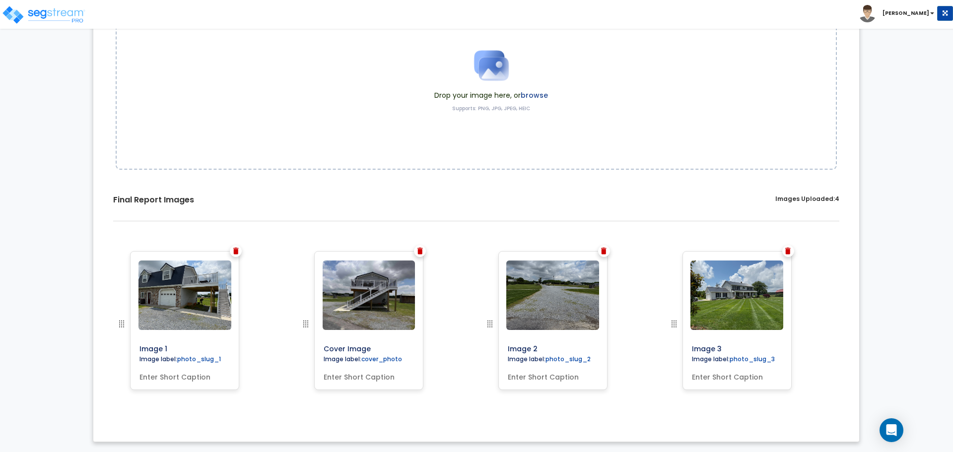
drag, startPoint x: 309, startPoint y: 327, endPoint x: 103, endPoint y: 334, distance: 206.1
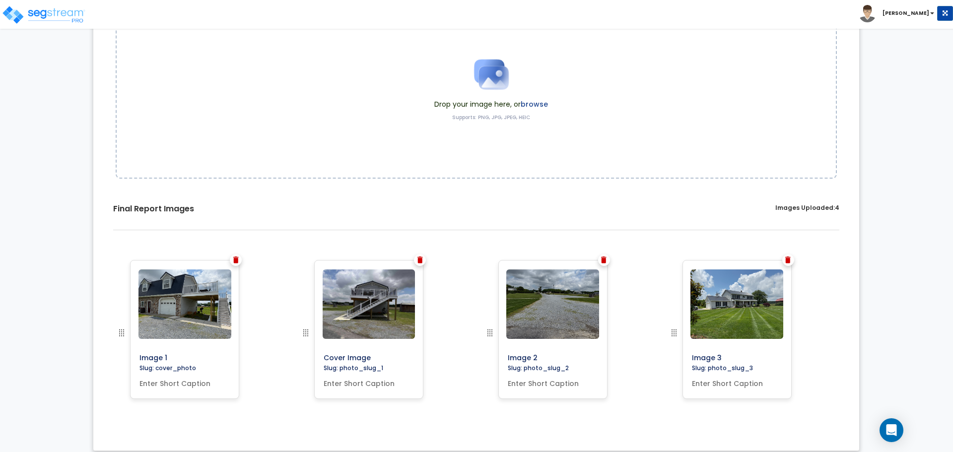
scroll to position [144, 0]
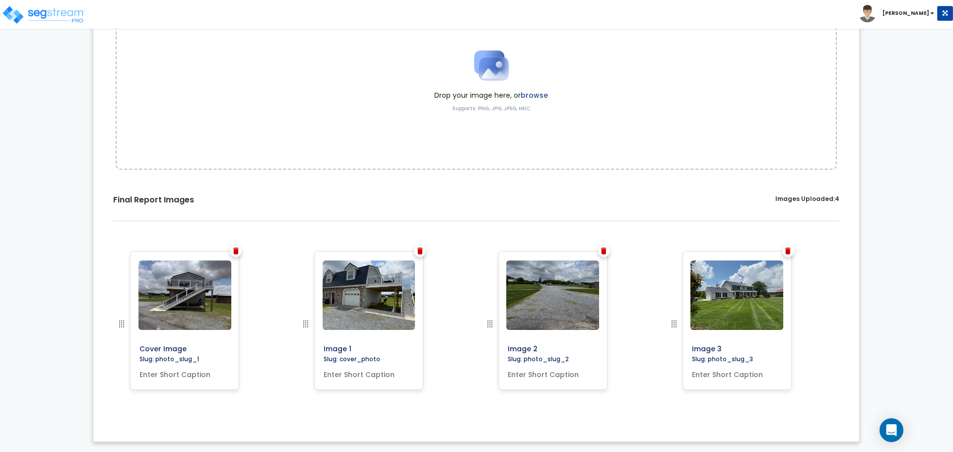
drag, startPoint x: 308, startPoint y: 324, endPoint x: 80, endPoint y: 330, distance: 227.4
click at [177, 367] on input "text" at bounding box center [184, 373] width 98 height 14
click at [170, 352] on input "Cover Image" at bounding box center [206, 347] width 143 height 14
click at [189, 351] on input "Cover Image" at bounding box center [206, 347] width 143 height 14
click at [276, 337] on div "Cover Image" at bounding box center [200, 331] width 184 height 161
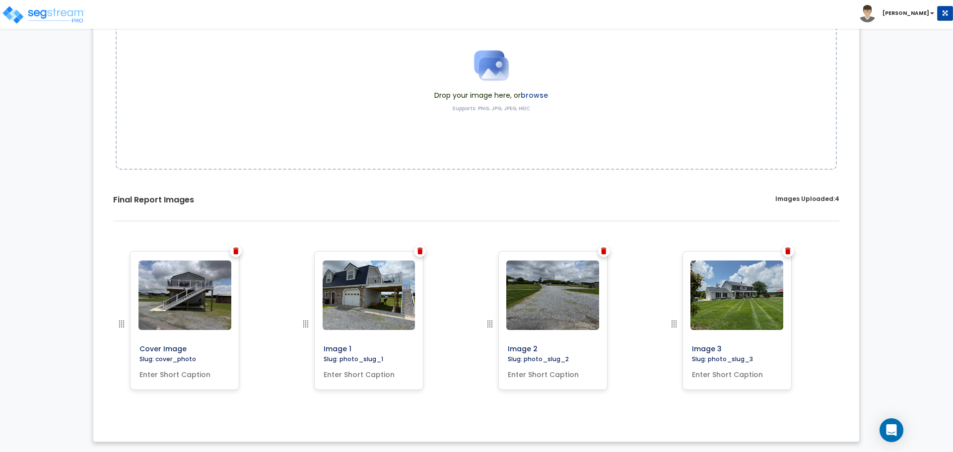
click at [235, 252] on img at bounding box center [235, 251] width 5 height 7
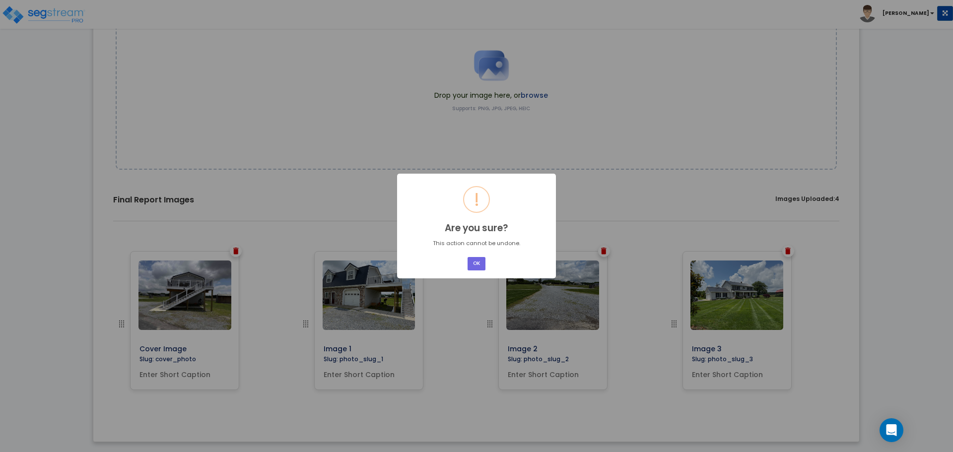
click at [235, 252] on div "× ! Are you sure? This action cannot be undone. OK No Cancel" at bounding box center [476, 226] width 953 height 452
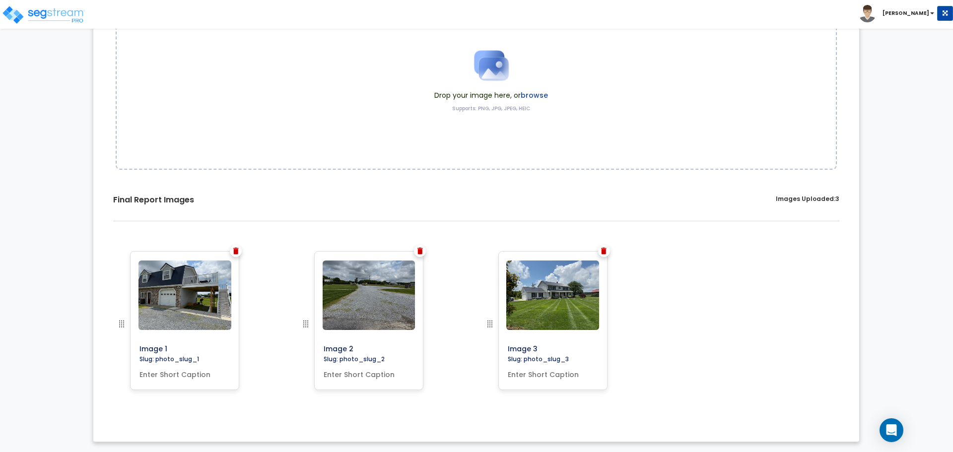
click at [237, 253] on img at bounding box center [235, 251] width 5 height 7
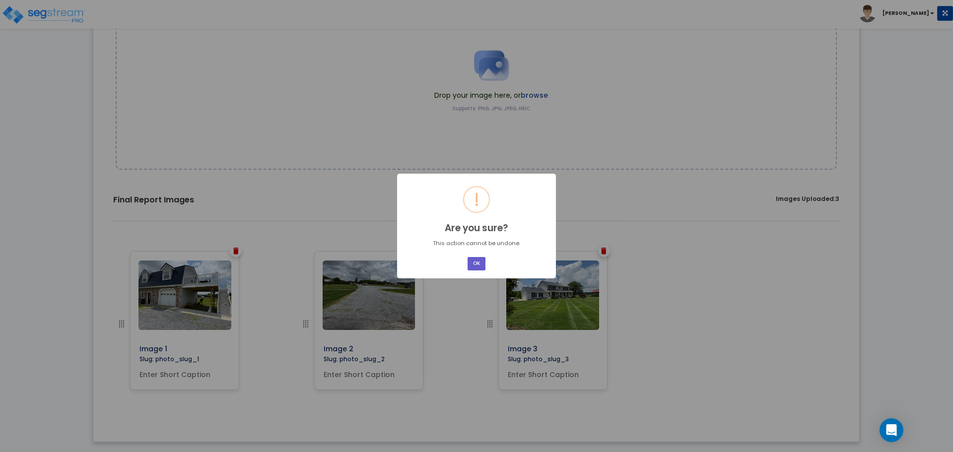
click at [470, 258] on button "OK" at bounding box center [476, 263] width 18 height 13
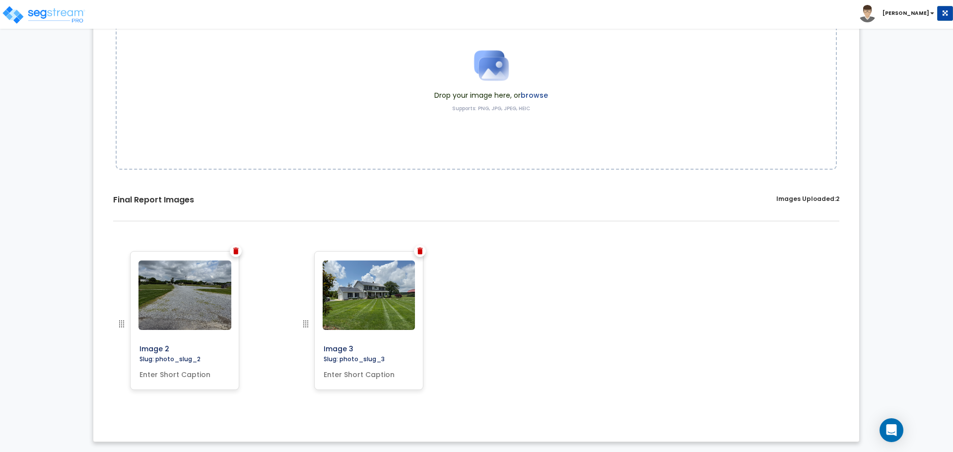
click at [234, 254] on img at bounding box center [235, 251] width 5 height 7
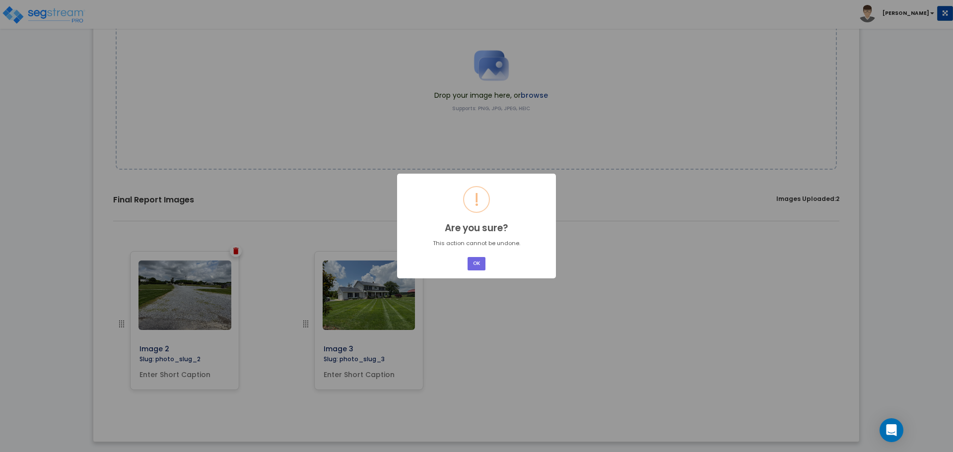
click at [486, 262] on div "OK No Cancel" at bounding box center [476, 264] width 21 height 16
click at [465, 265] on div "× ! Are you sure? This action cannot be undone. OK No Cancel" at bounding box center [476, 226] width 159 height 104
click at [483, 266] on button "OK" at bounding box center [476, 263] width 18 height 13
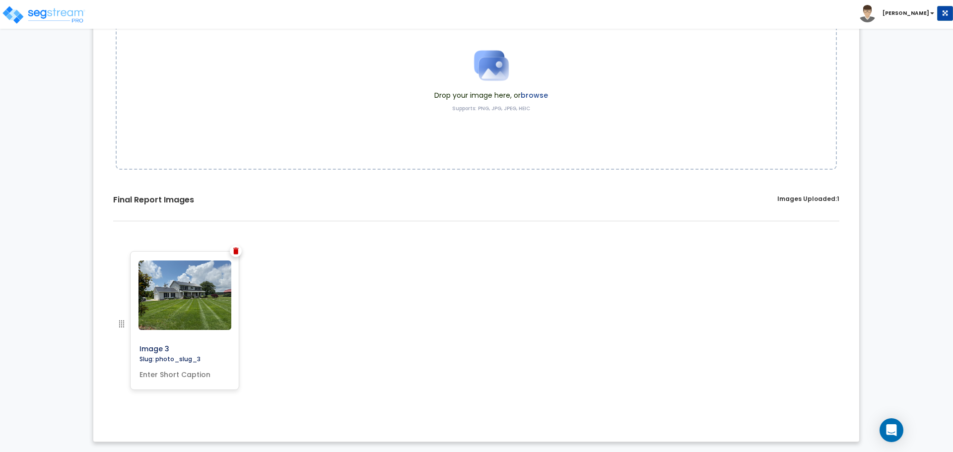
click at [241, 252] on div at bounding box center [236, 251] width 12 height 12
click at [239, 248] on div at bounding box center [236, 251] width 12 height 12
click at [236, 252] on img at bounding box center [235, 251] width 5 height 7
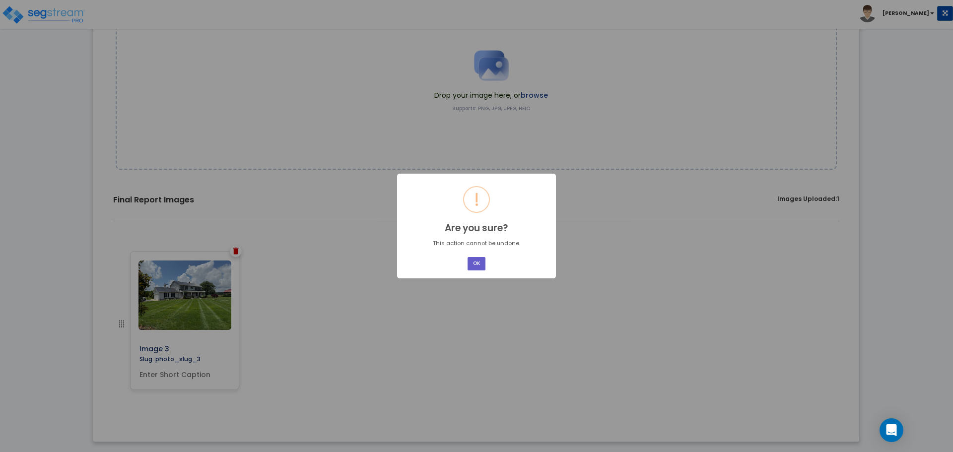
click at [470, 265] on button "OK" at bounding box center [476, 263] width 18 height 13
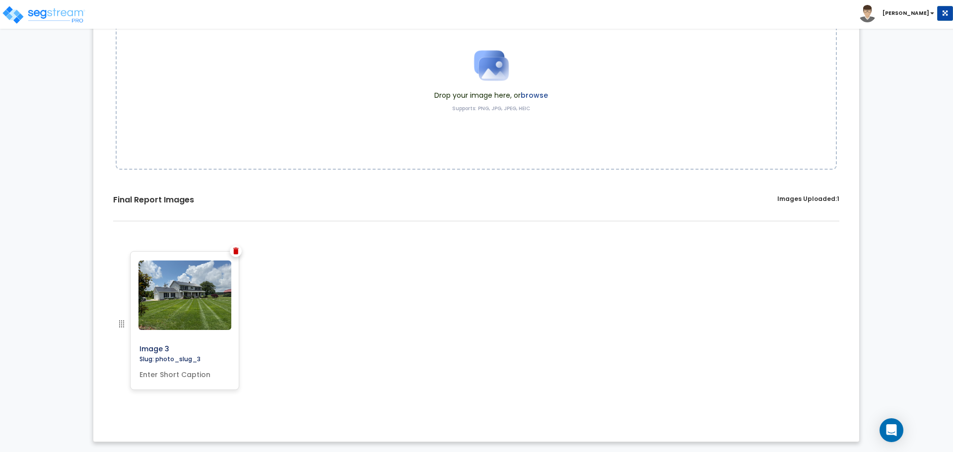
scroll to position [0, 0]
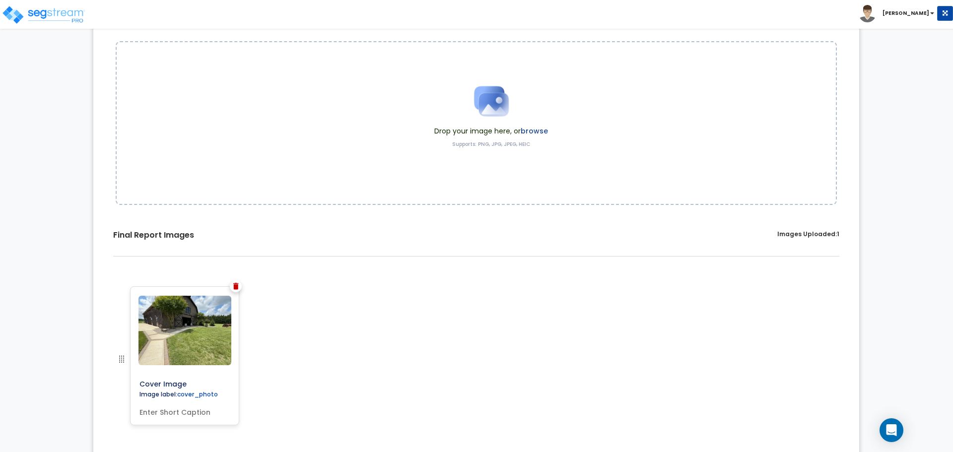
scroll to position [130, 0]
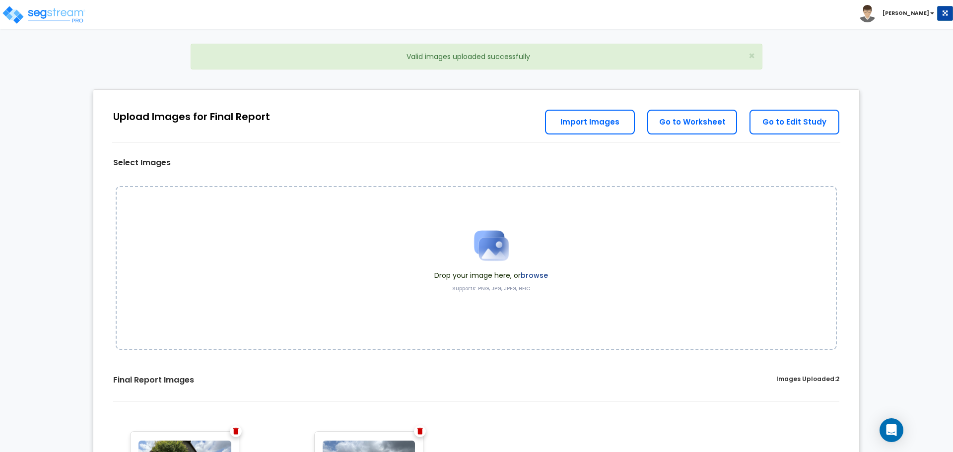
scroll to position [83, 0]
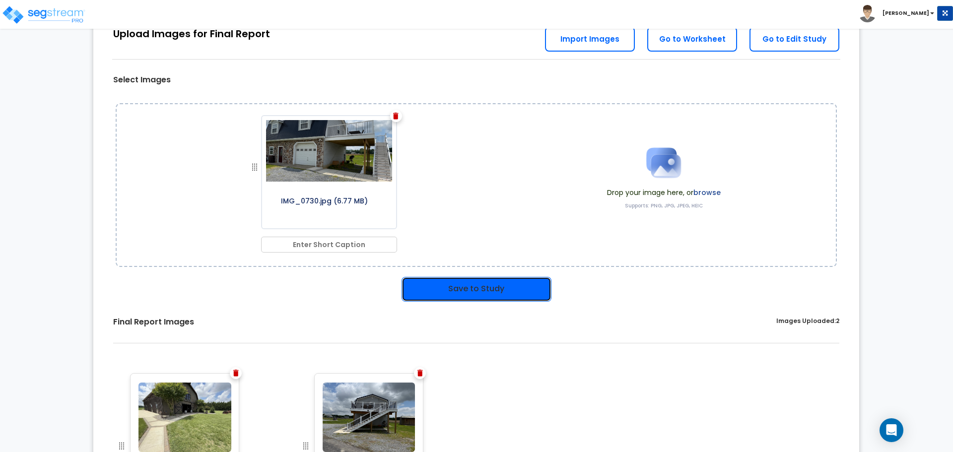
click at [501, 296] on button "Save to Study" at bounding box center [476, 289] width 150 height 25
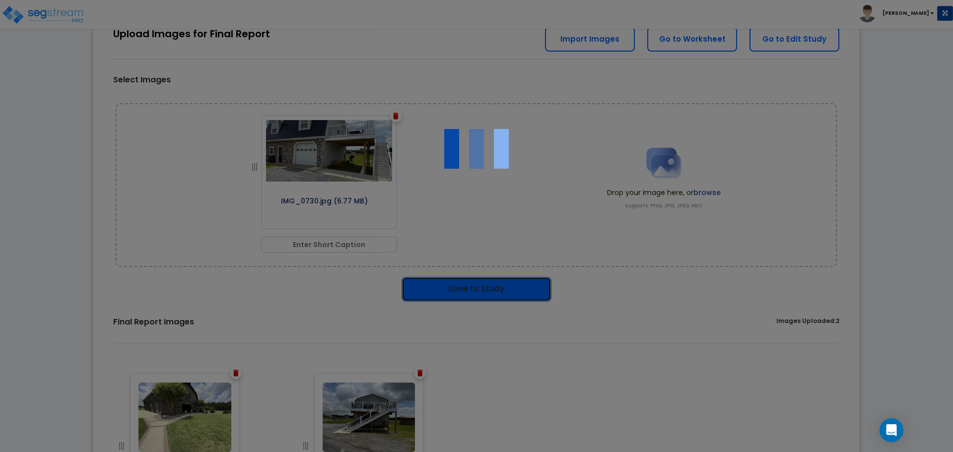
scroll to position [90, 0]
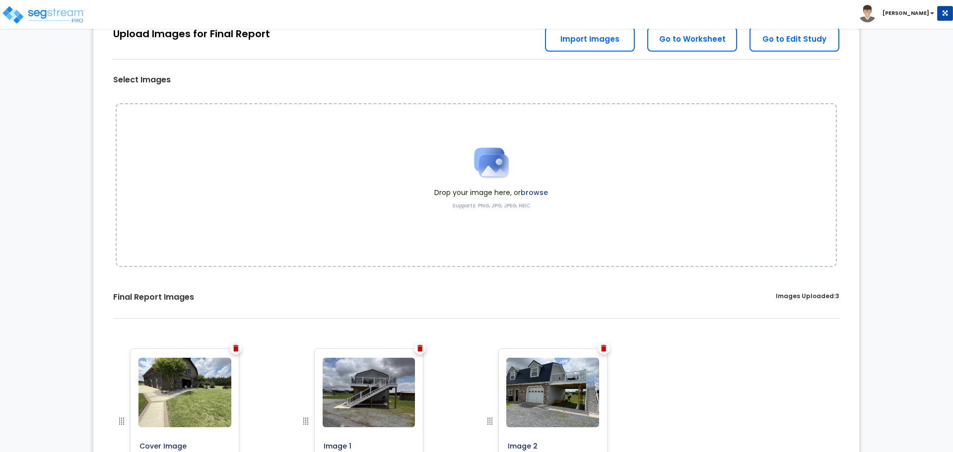
scroll to position [83, 0]
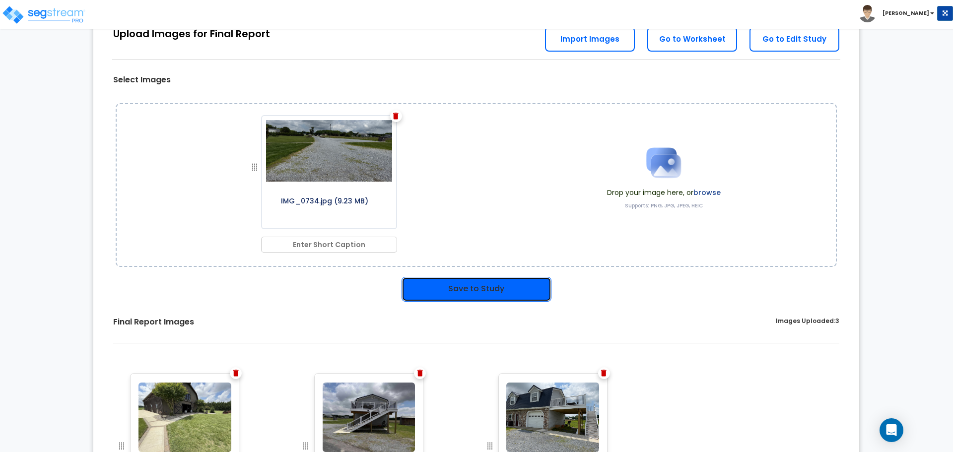
click at [463, 286] on button "Save to Study" at bounding box center [476, 289] width 150 height 25
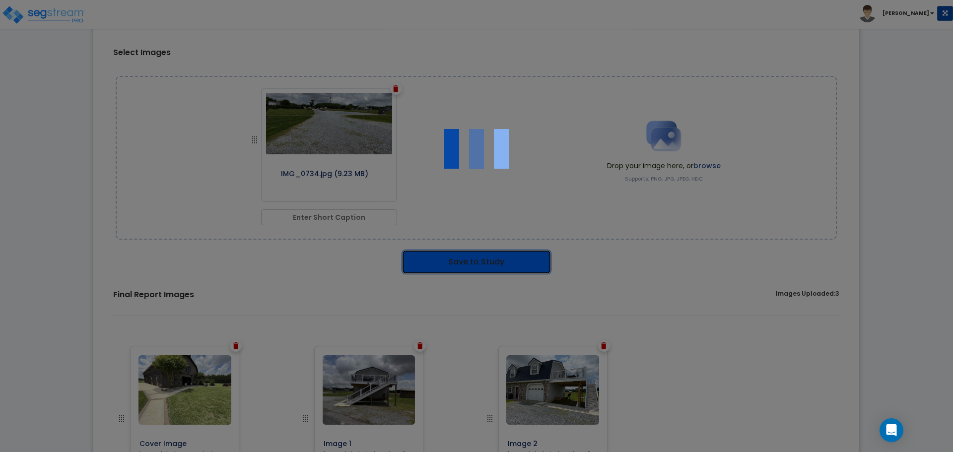
scroll to position [90, 0]
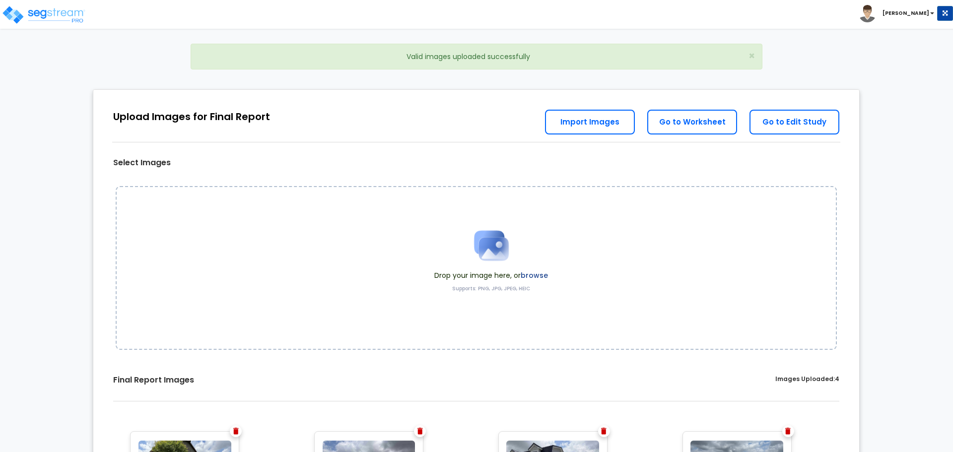
scroll to position [83, 0]
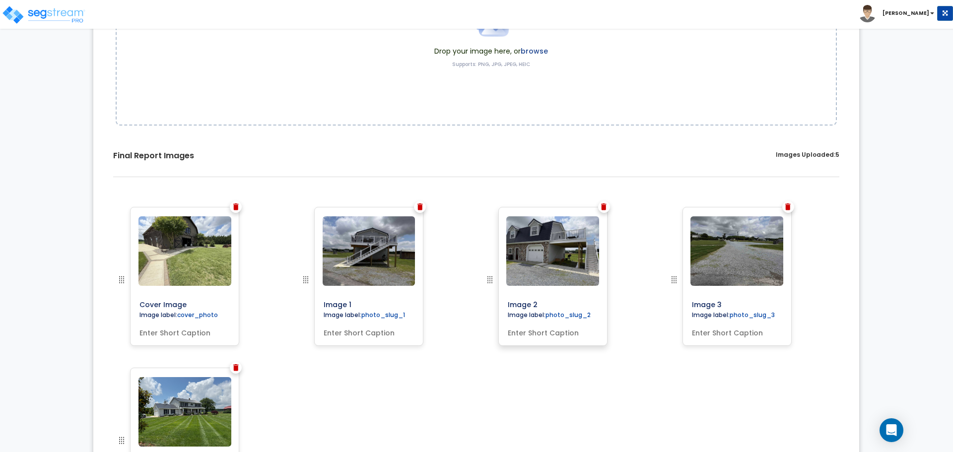
scroll to position [248, 0]
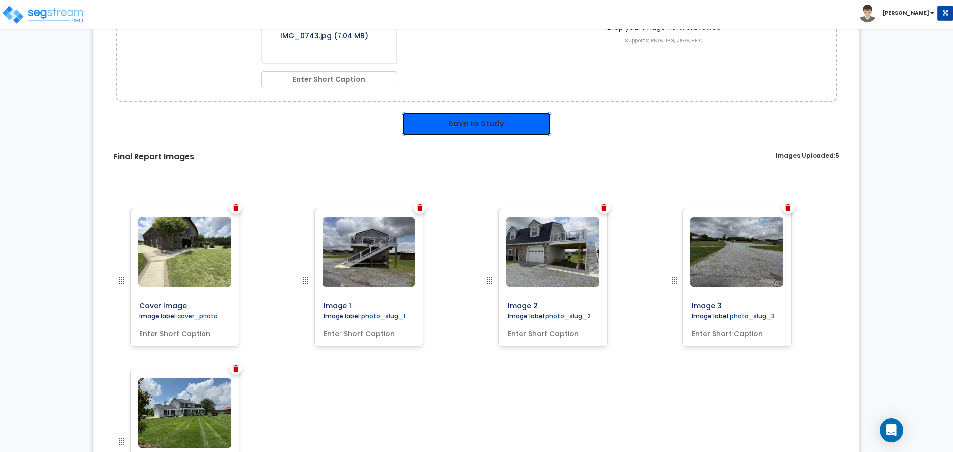
click at [489, 116] on button "Save to Study" at bounding box center [476, 124] width 150 height 25
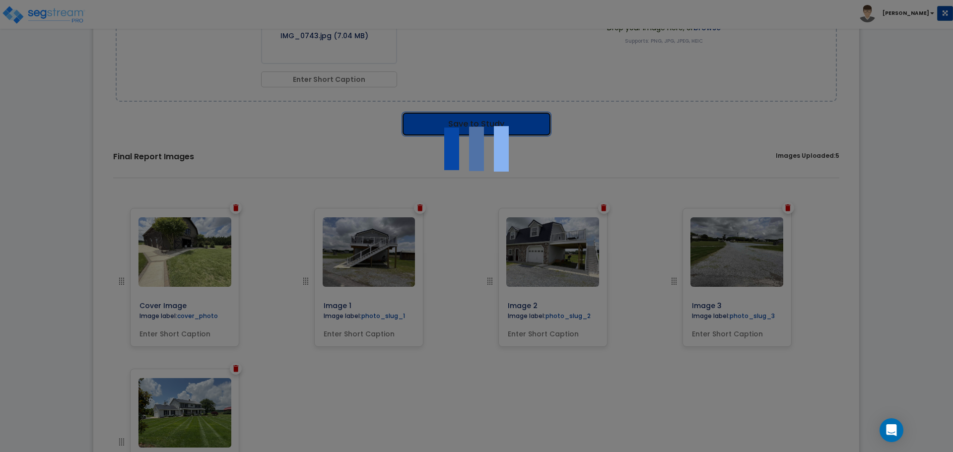
scroll to position [255, 0]
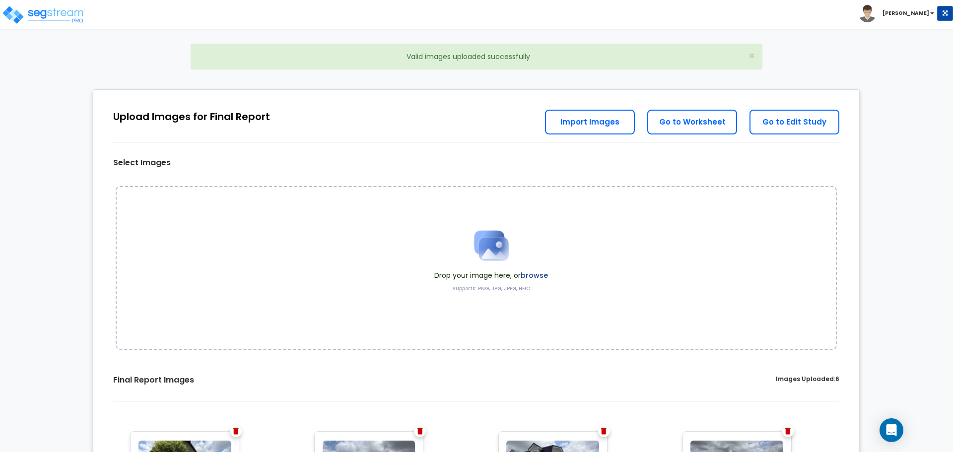
scroll to position [255, 0]
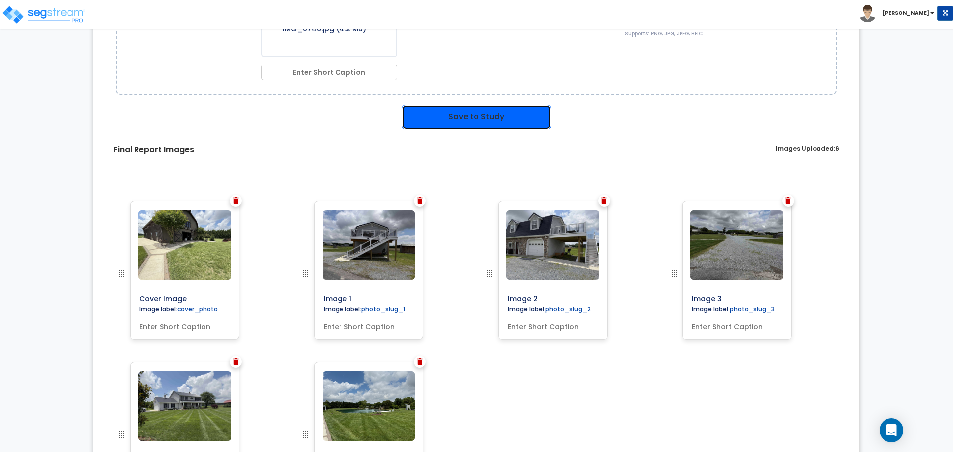
click at [480, 121] on button "Save to Study" at bounding box center [476, 117] width 150 height 25
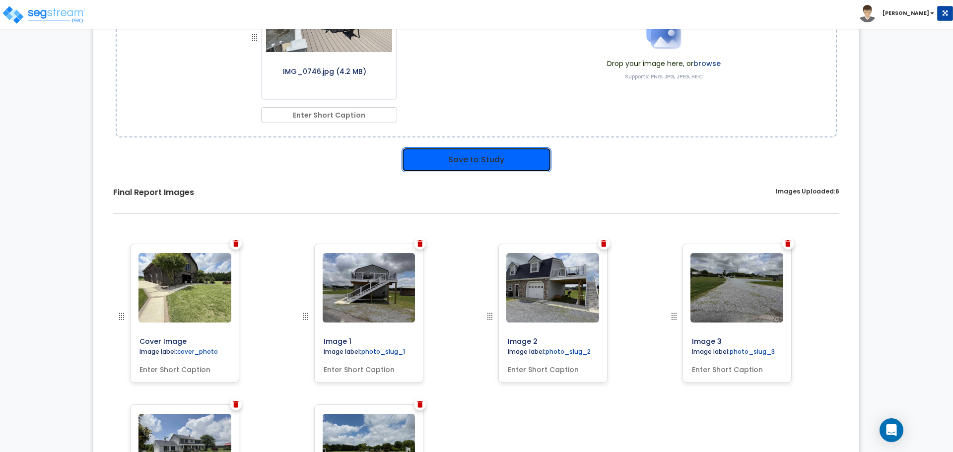
scroll to position [298, 0]
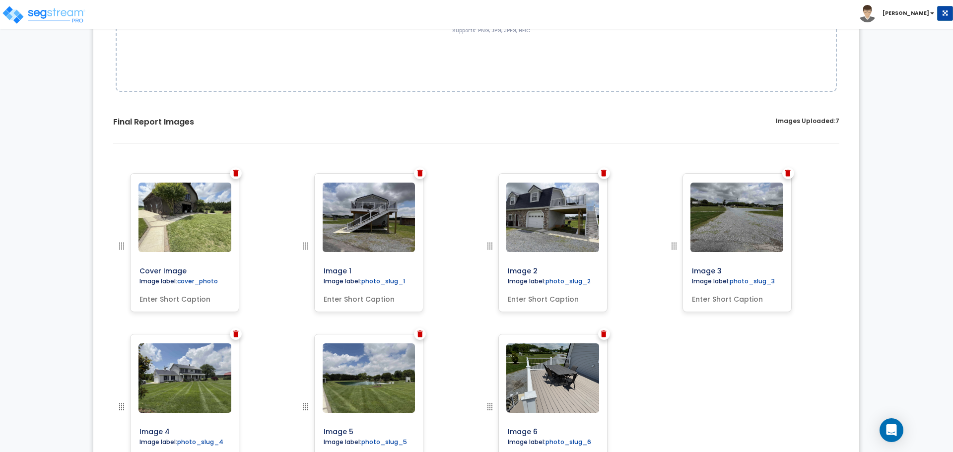
scroll to position [140, 0]
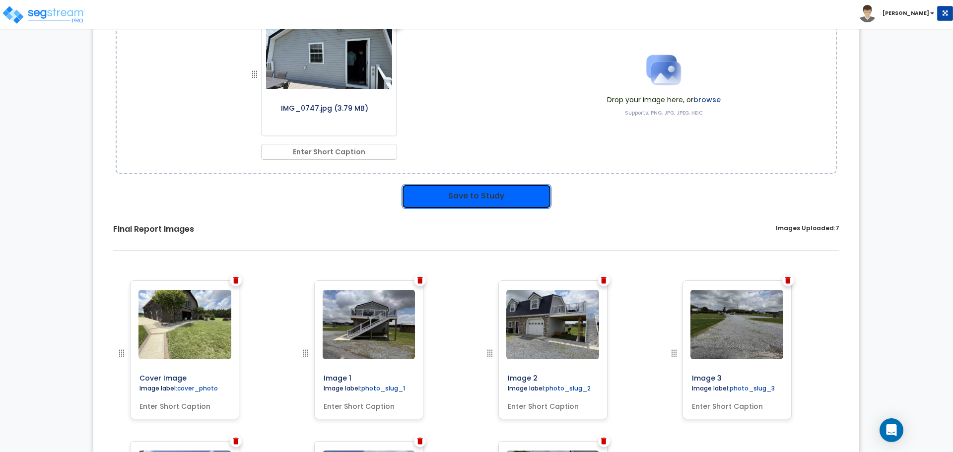
click at [457, 199] on button "Save to Study" at bounding box center [476, 196] width 150 height 25
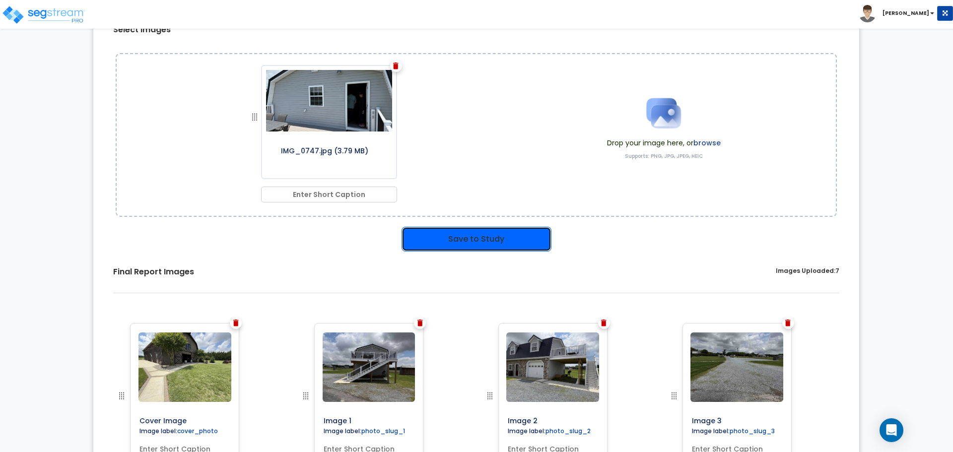
scroll to position [183, 0]
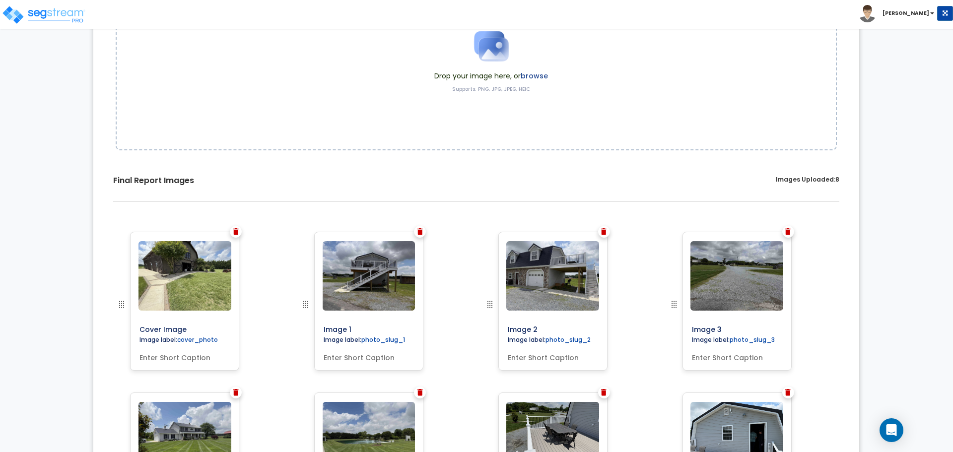
scroll to position [176, 0]
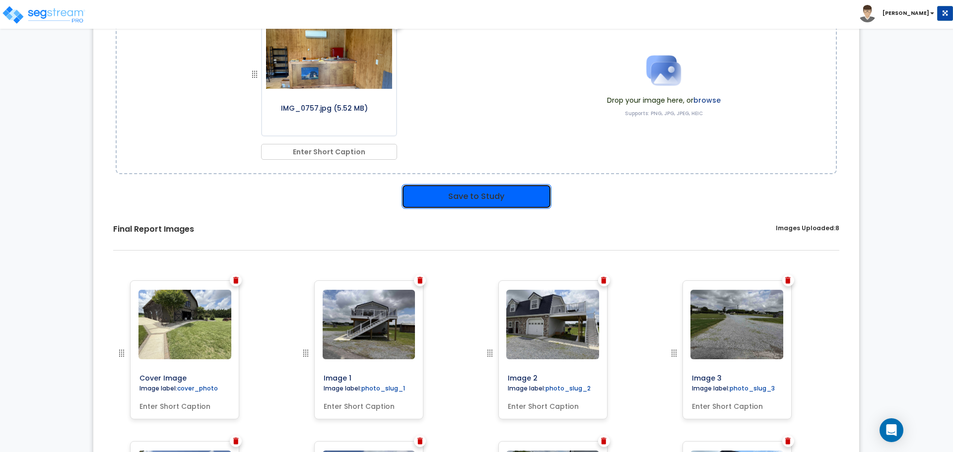
click at [529, 187] on button "Save to Study" at bounding box center [476, 196] width 150 height 25
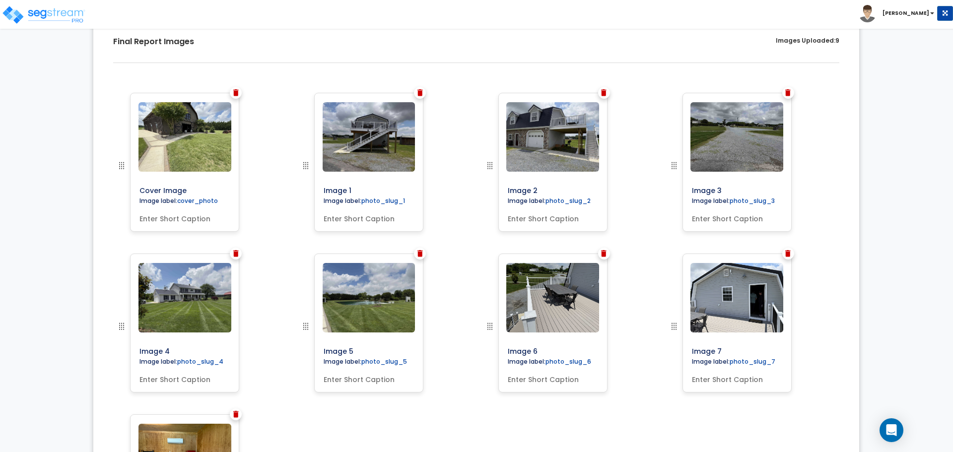
scroll to position [171, 0]
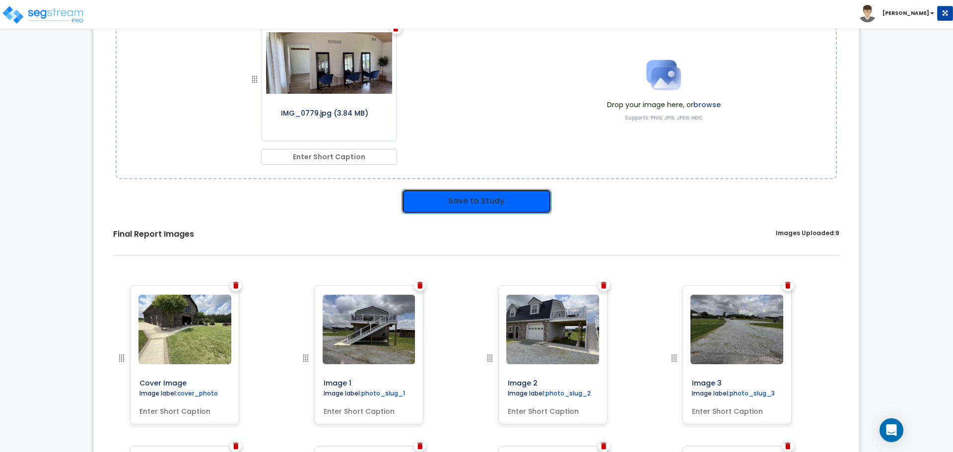
click at [492, 192] on button "Save to Study" at bounding box center [476, 201] width 150 height 25
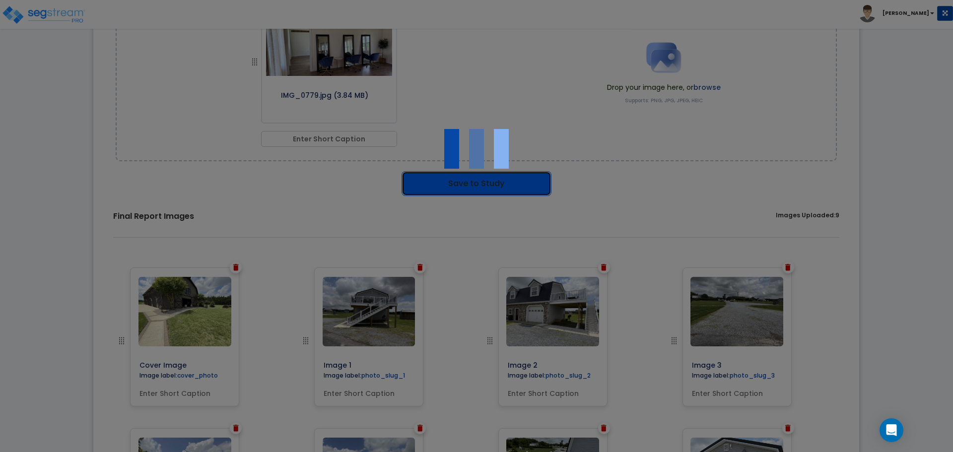
scroll to position [178, 0]
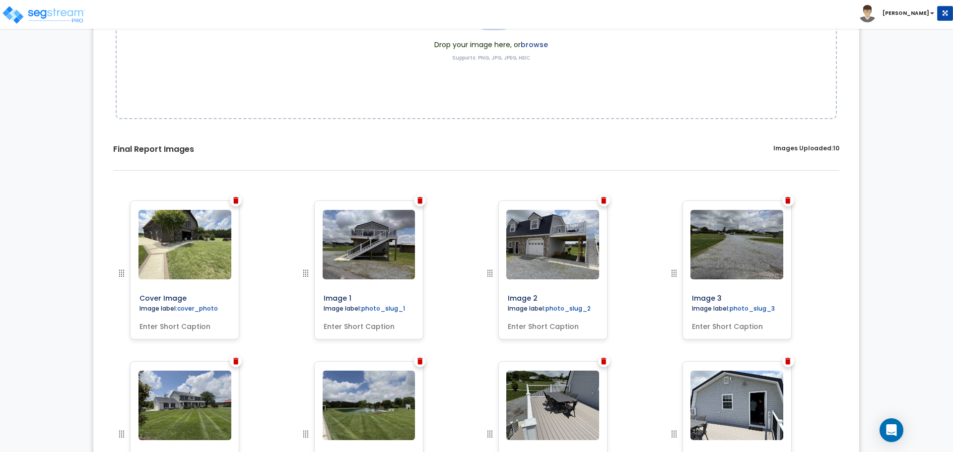
scroll to position [171, 0]
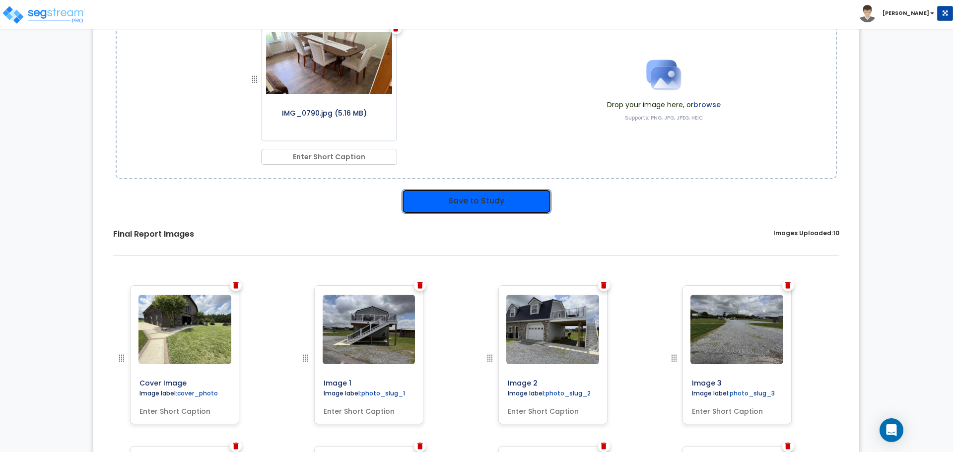
click at [513, 197] on button "Save to Study" at bounding box center [476, 201] width 150 height 25
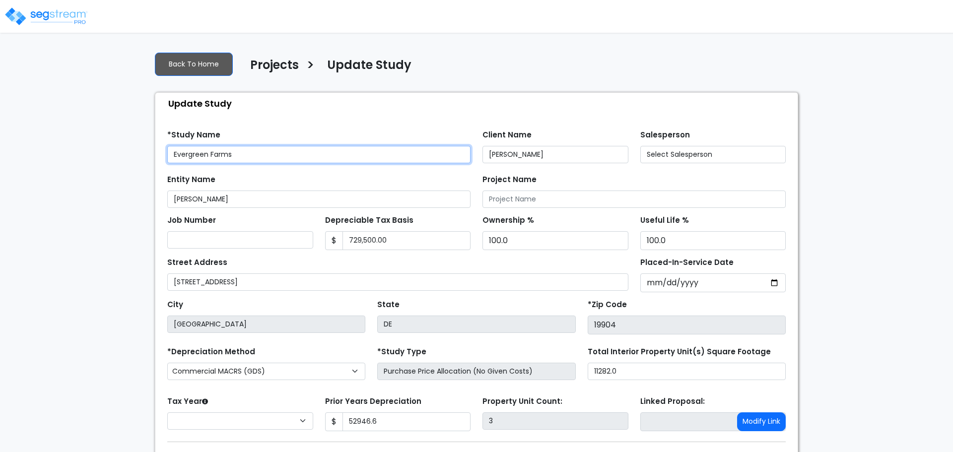
type input "52,946.6"
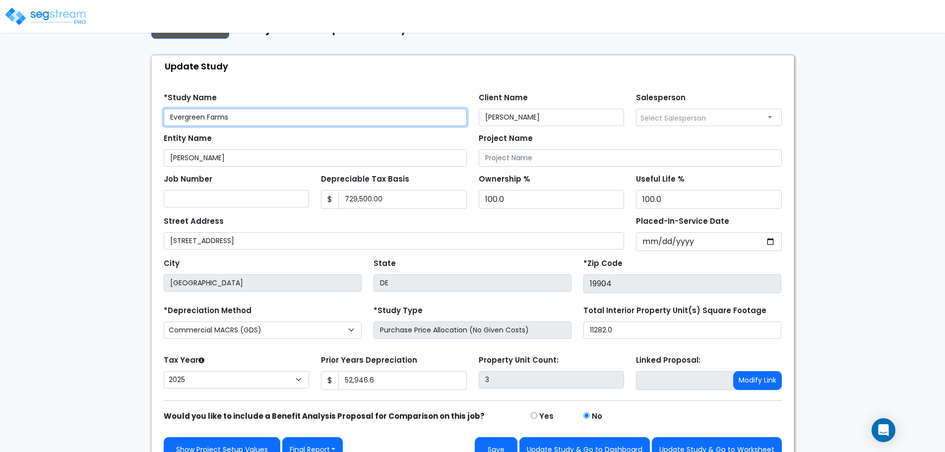
scroll to position [56, 0]
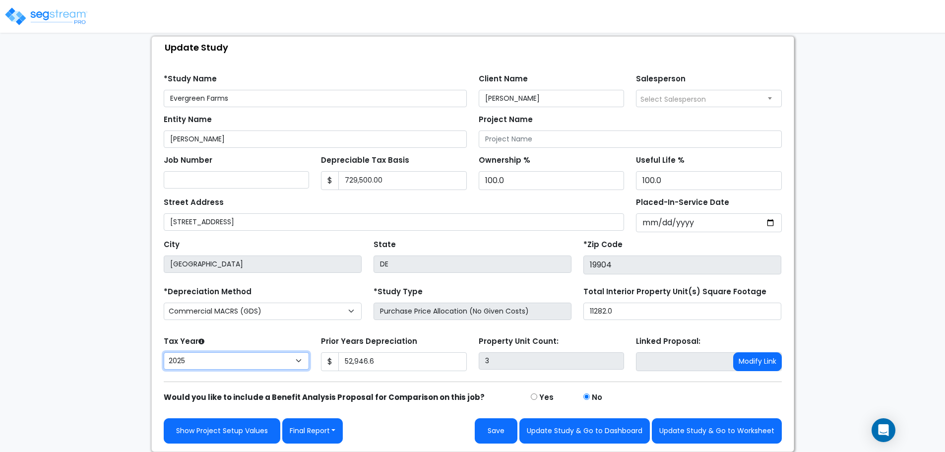
click at [292, 364] on select "2026 2025 2024 2023 2022 2021" at bounding box center [237, 360] width 146 height 17
click at [300, 364] on select "2026 2025 2024 2023 2022 2021" at bounding box center [237, 360] width 146 height 17
click at [295, 363] on select "2026 2025 2024 2023 2022 2021" at bounding box center [237, 360] width 146 height 17
select select "2024"
click at [164, 352] on select "2026 2025 2024 2023 2022 2021" at bounding box center [237, 360] width 146 height 17
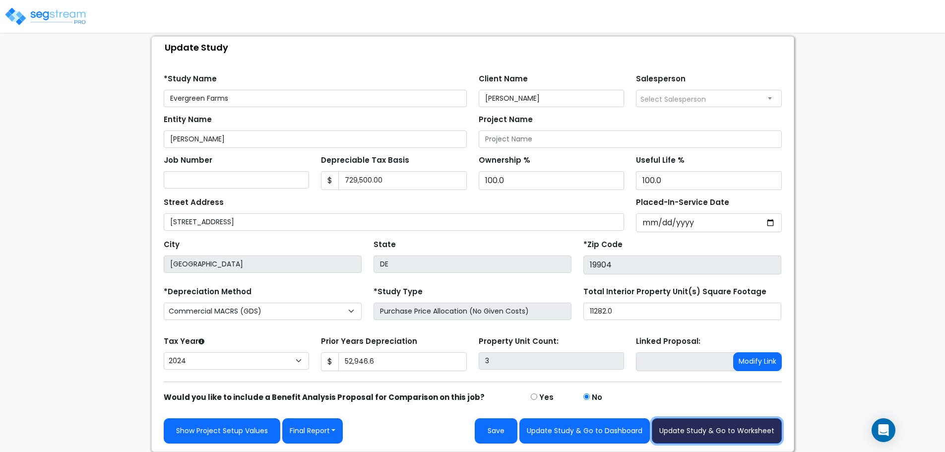
click at [717, 434] on button "Update Study & Go to Worksheet" at bounding box center [717, 430] width 130 height 25
type input "52946.6"
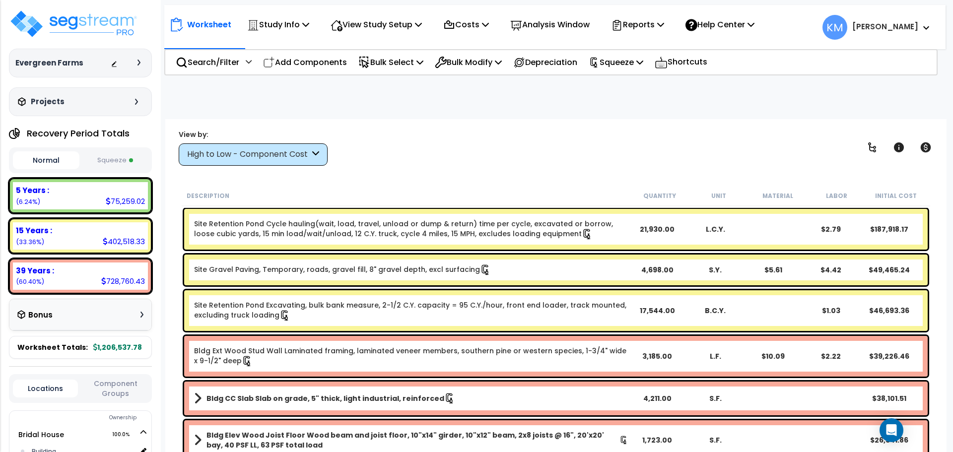
click at [656, 10] on div "Worksheet Study Info Study Setup Add Property Unit Template study Clone study KM" at bounding box center [554, 22] width 781 height 35
click at [659, 17] on div "Reports" at bounding box center [637, 24] width 53 height 23
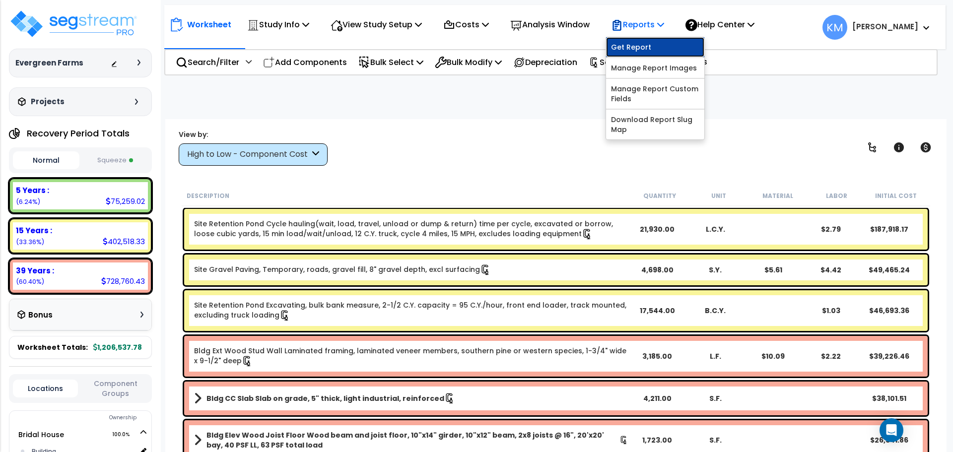
click at [671, 42] on link "Get Report" at bounding box center [655, 47] width 98 height 20
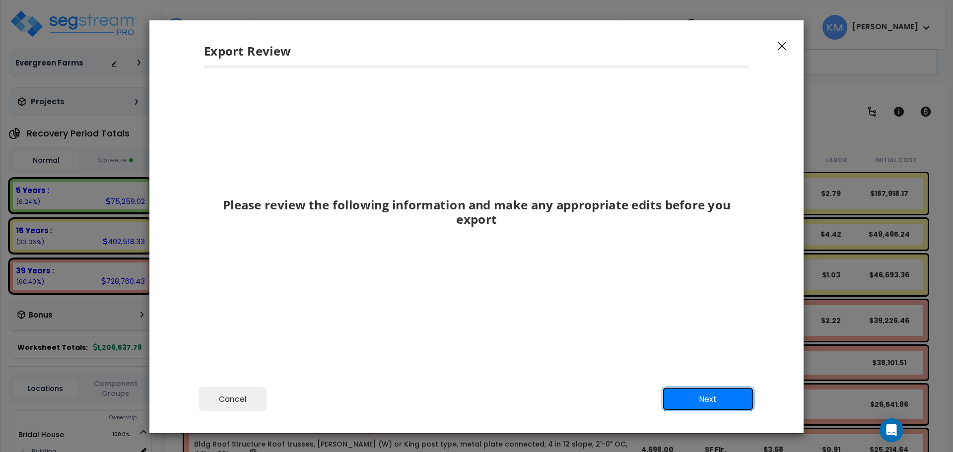
click at [708, 398] on button "Next" at bounding box center [707, 399] width 93 height 25
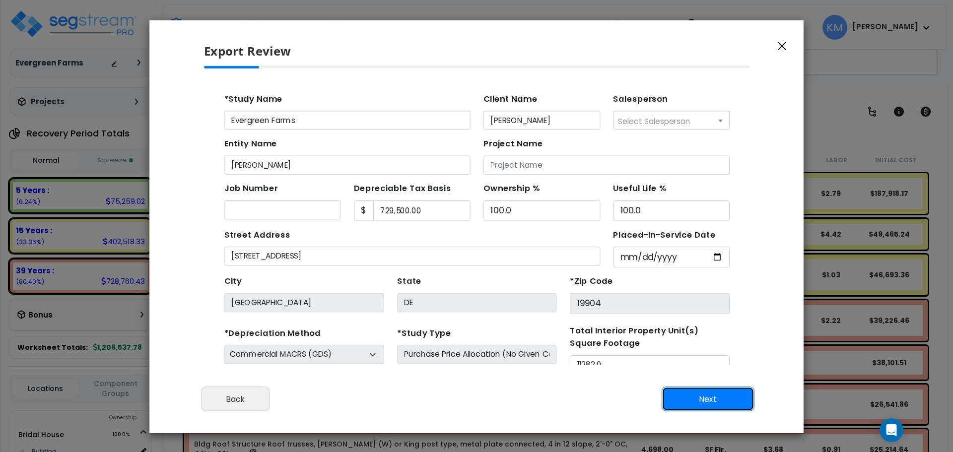
click at [712, 393] on button "Next" at bounding box center [707, 399] width 93 height 25
type input "52946.6"
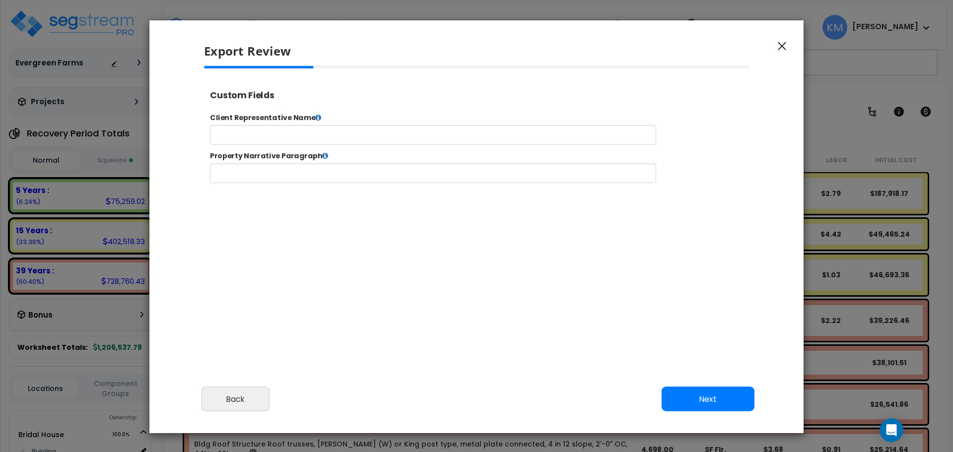
select select "2024"
click at [693, 403] on button "Next" at bounding box center [707, 399] width 93 height 25
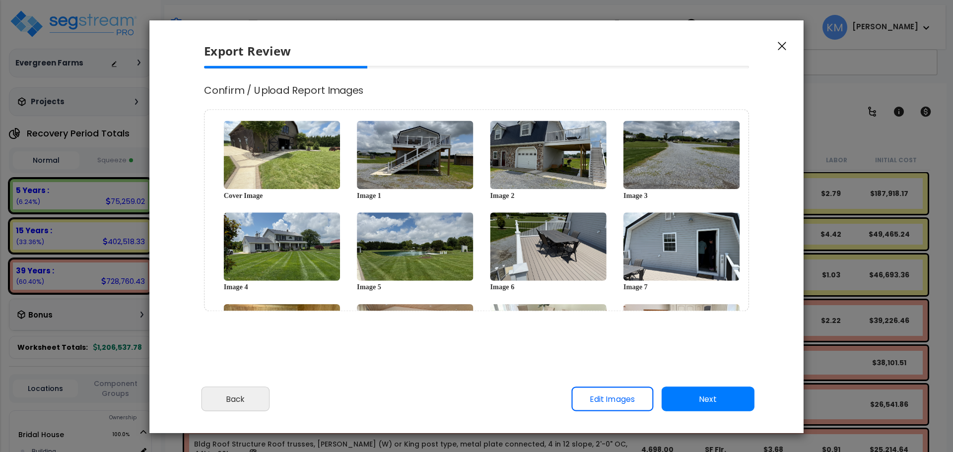
click at [706, 404] on button "Next" at bounding box center [707, 399] width 93 height 25
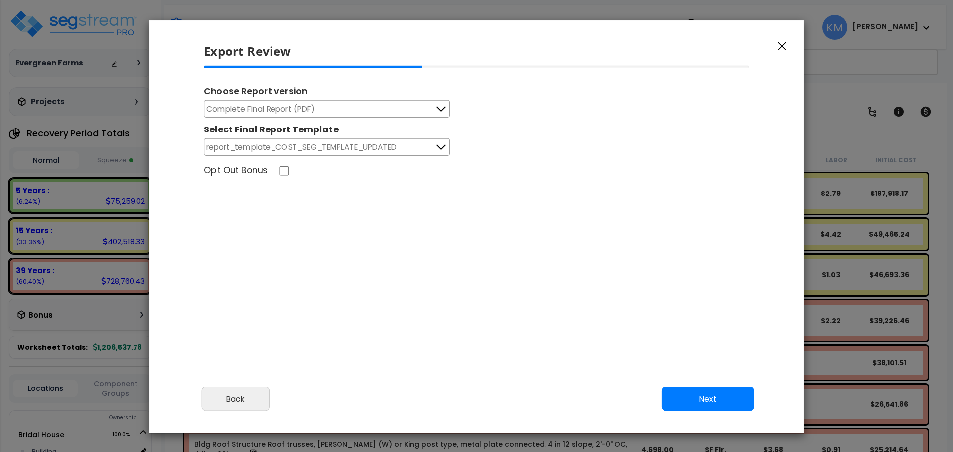
scroll to position [0, 0]
click at [391, 108] on button "Complete Final Report (PDF)" at bounding box center [327, 108] width 246 height 17
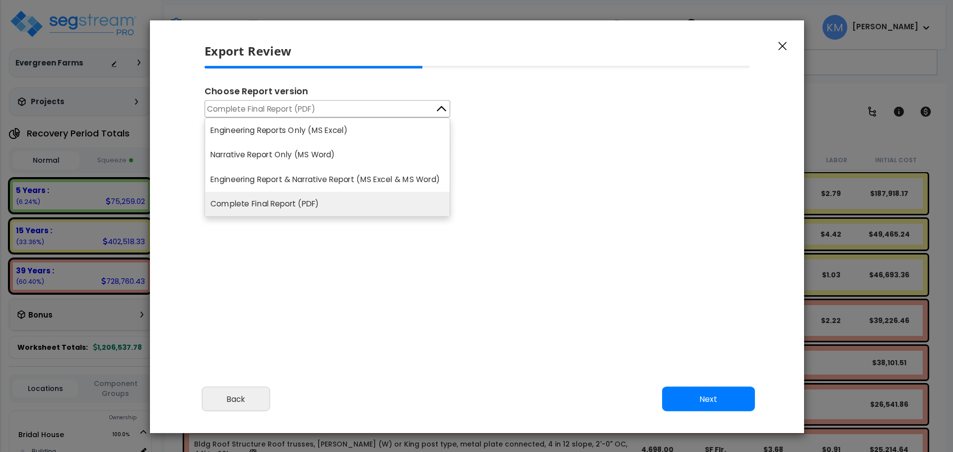
click at [370, 200] on li "Complete Final Report (PDF)" at bounding box center [327, 204] width 245 height 25
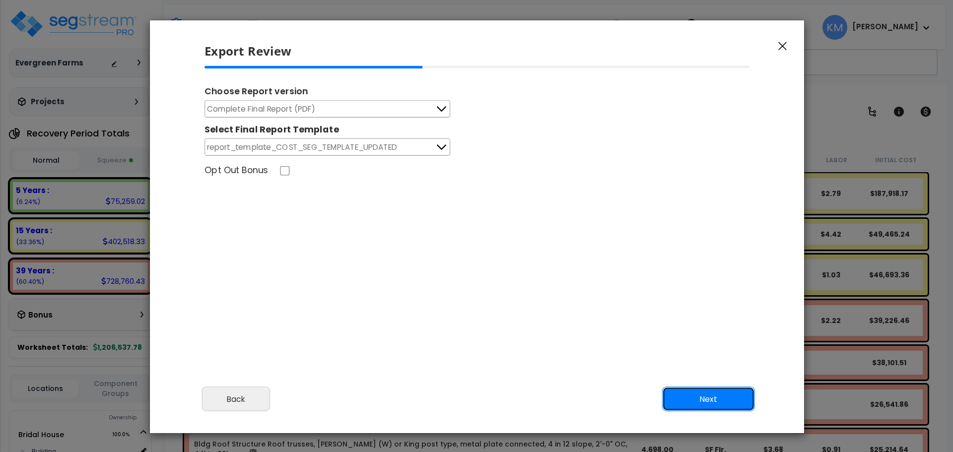
click at [732, 404] on button "Next" at bounding box center [708, 399] width 93 height 25
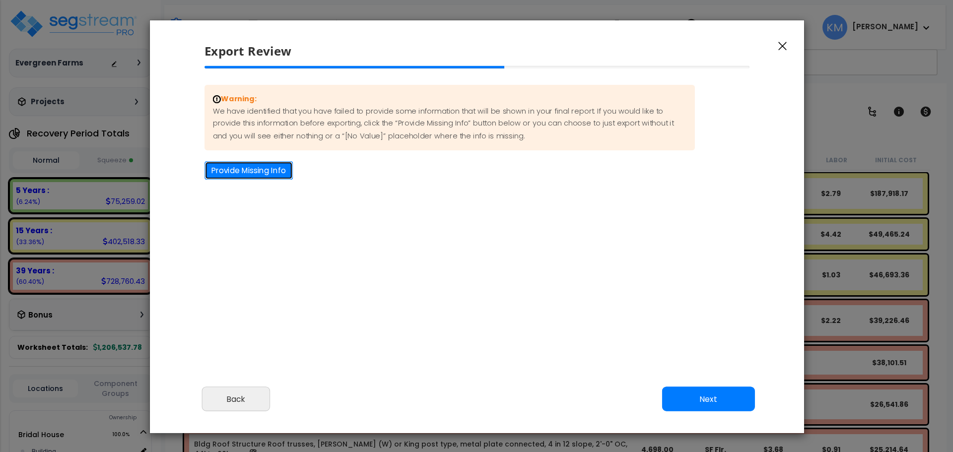
click at [253, 173] on button "Provide Missing Info" at bounding box center [248, 170] width 88 height 18
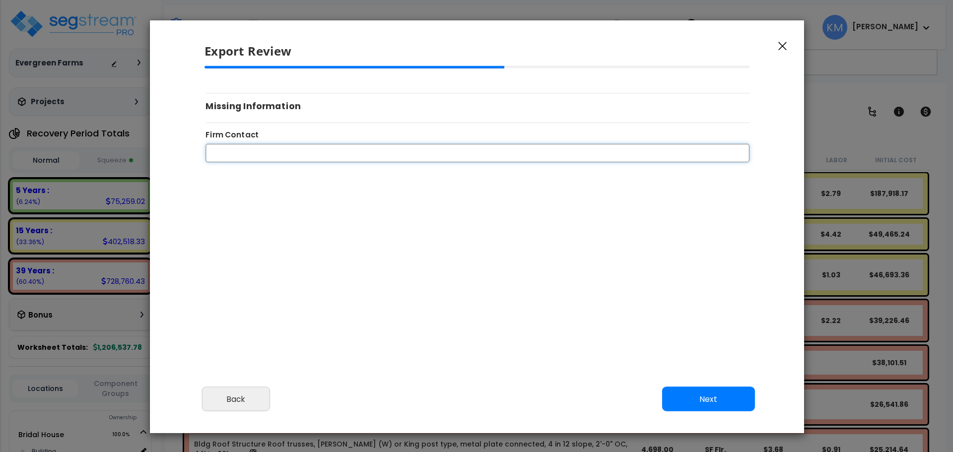
click at [261, 150] on input "Firm Contact" at bounding box center [477, 152] width 544 height 18
type input "[PERSON_NAME]"
click at [720, 397] on button "Next" at bounding box center [708, 399] width 93 height 25
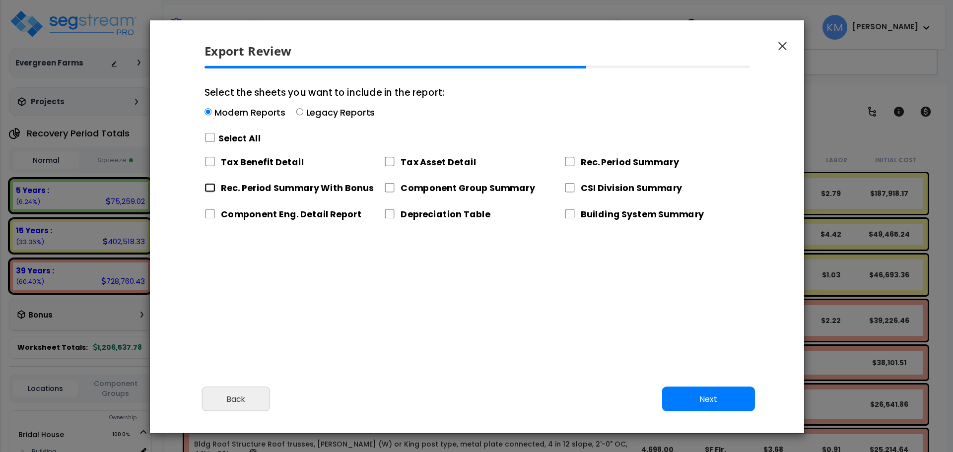
click at [212, 189] on input "Rec. Period Summary With Bonus" at bounding box center [209, 187] width 11 height 9
click at [219, 191] on div "Rec. Period Summary With Bonus" at bounding box center [294, 186] width 180 height 21
click at [214, 188] on input "Rec. Period Summary With Bonus" at bounding box center [209, 187] width 11 height 9
checkbox input "false"
drag, startPoint x: 582, startPoint y: 161, endPoint x: 572, endPoint y: 161, distance: 9.9
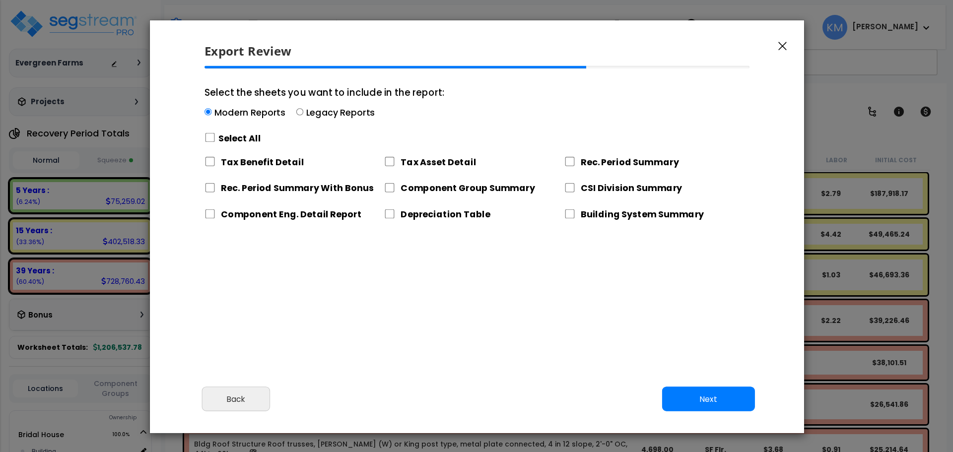
click at [582, 161] on label "Rec. Period Summary" at bounding box center [630, 161] width 98 height 12
click at [575, 161] on input "Rec. Period Summary" at bounding box center [569, 161] width 11 height 9
checkbox input "true"
click at [284, 192] on label "Rec. Period Summary With Bonus" at bounding box center [297, 188] width 153 height 12
click at [215, 192] on input "Rec. Period Summary With Bonus" at bounding box center [209, 187] width 11 height 9
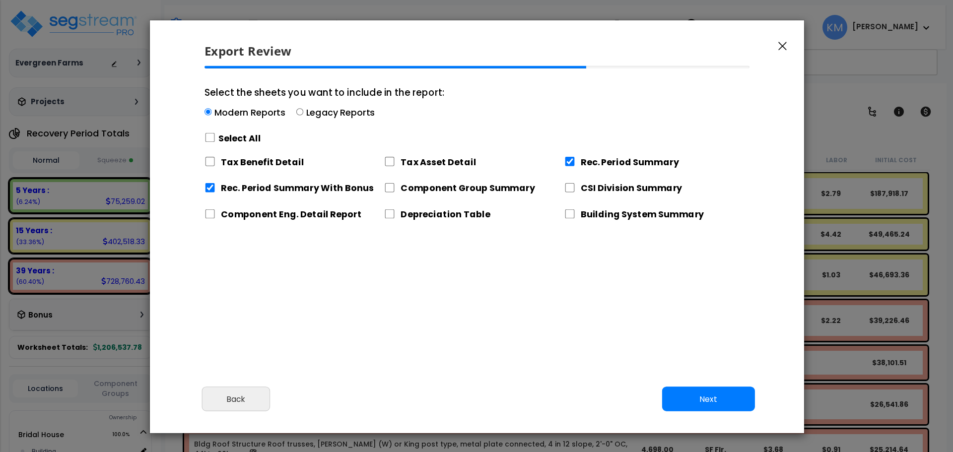
click at [283, 190] on label "Rec. Period Summary With Bonus" at bounding box center [297, 188] width 153 height 12
click at [215, 190] on input "Rec. Period Summary With Bonus" at bounding box center [209, 187] width 11 height 9
checkbox input "false"
click at [400, 165] on label "Tax Asset Detail" at bounding box center [437, 161] width 75 height 12
click at [395, 165] on input "Tax Asset Detail" at bounding box center [389, 161] width 11 height 9
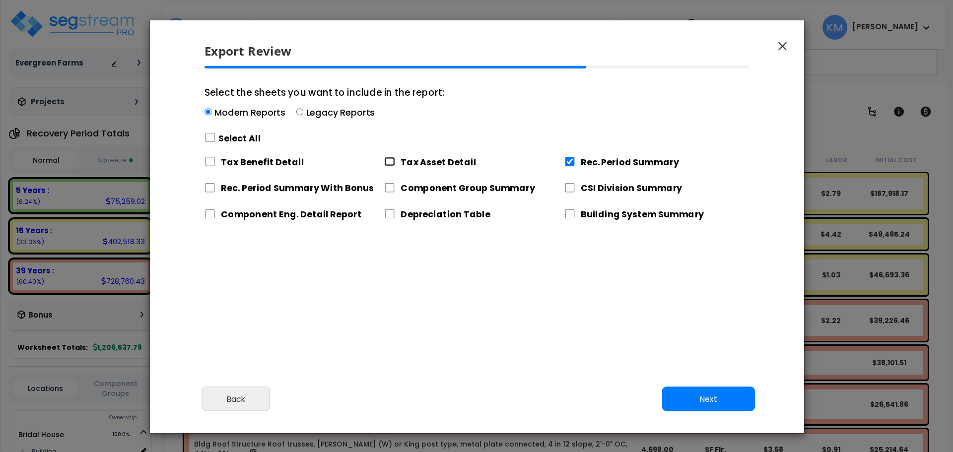
checkbox input "true"
click at [431, 188] on label "Component Group Summary" at bounding box center [467, 188] width 134 height 12
click at [395, 188] on input "Component Group Summary" at bounding box center [389, 187] width 11 height 9
checkbox input "true"
click at [598, 188] on label "CSI Division Summary" at bounding box center [632, 188] width 102 height 12
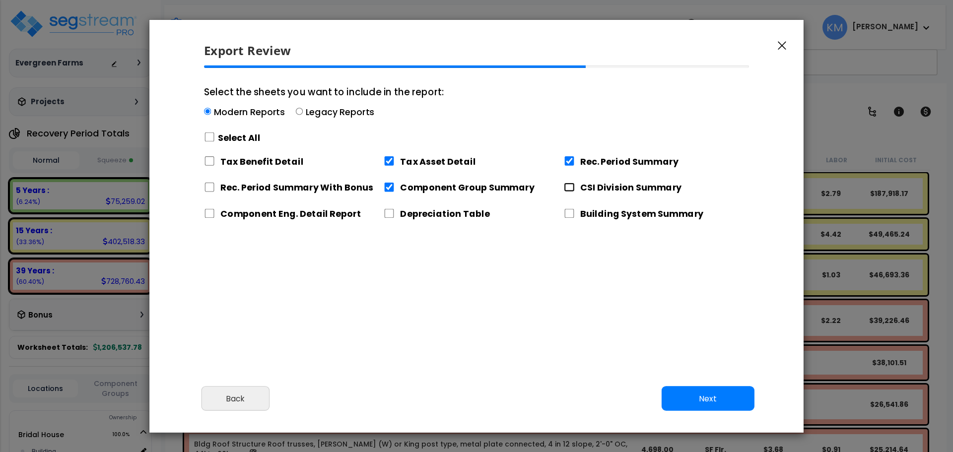
click at [574, 187] on input "CSI Division Summary" at bounding box center [569, 187] width 11 height 9
checkbox input "true"
drag, startPoint x: 325, startPoint y: 212, endPoint x: 288, endPoint y: 212, distance: 36.2
click at [325, 212] on label "Component Eng. Detail Report" at bounding box center [290, 213] width 141 height 12
click at [215, 212] on input "Component Eng. Detail Report" at bounding box center [209, 213] width 11 height 9
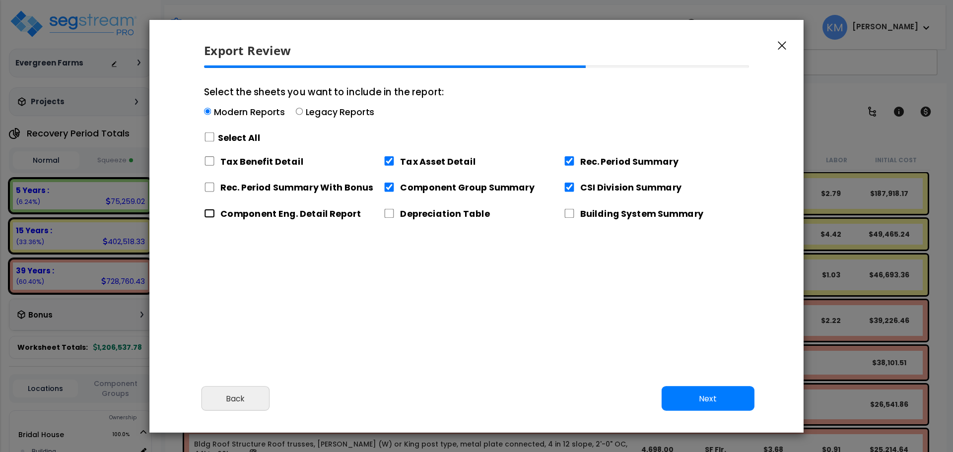
checkbox input "true"
click at [582, 215] on label "Building System Summary" at bounding box center [642, 213] width 124 height 12
click at [575, 215] on input "Building System Summary" at bounding box center [569, 213] width 11 height 9
checkbox input "true"
click at [686, 400] on button "Next" at bounding box center [707, 399] width 93 height 25
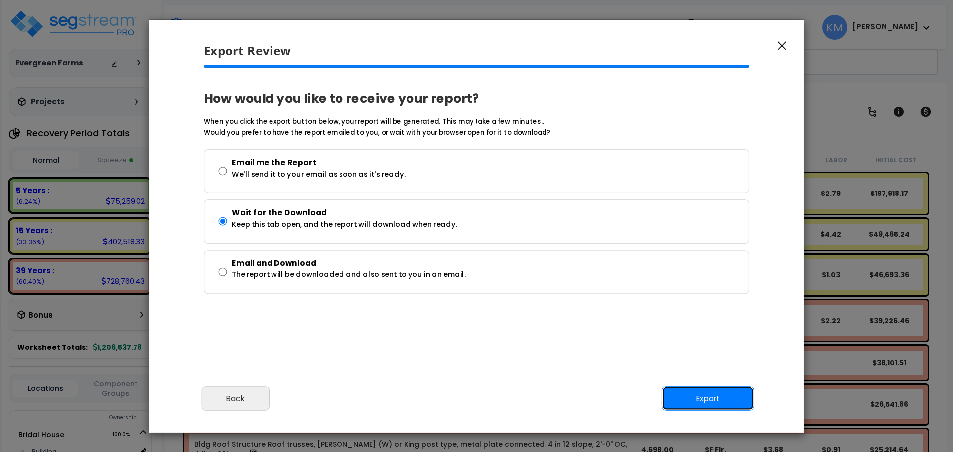
click at [694, 389] on button "Export" at bounding box center [707, 399] width 93 height 25
